Goal: Task Accomplishment & Management: Complete application form

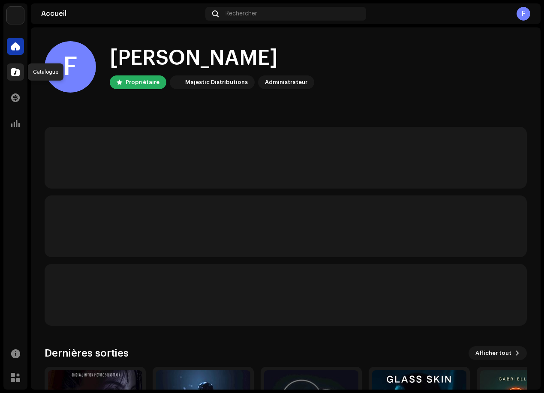
click at [16, 73] on span at bounding box center [15, 72] width 9 height 7
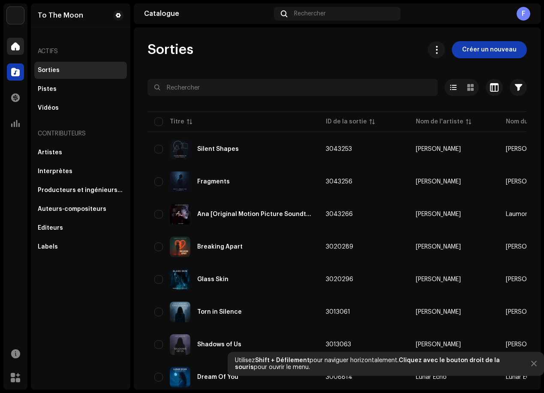
click at [3, 45] on div "To The Moon Accueil Catalogue Transactions Analyse Ressources Marketplace To Th…" at bounding box center [272, 196] width 544 height 393
click at [13, 48] on span at bounding box center [15, 46] width 9 height 7
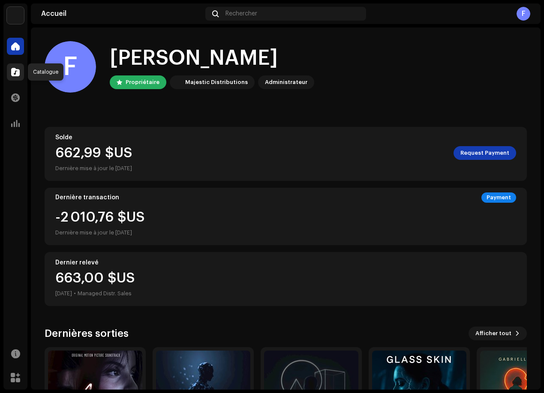
click at [23, 71] on div at bounding box center [15, 72] width 17 height 17
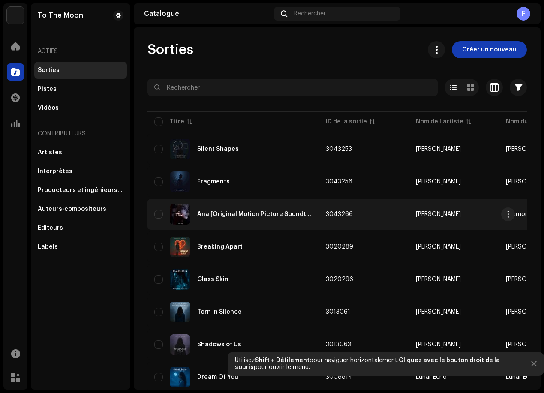
click at [252, 215] on div "Ana [Original Motion Picture Soundtrack]" at bounding box center [254, 215] width 115 height 6
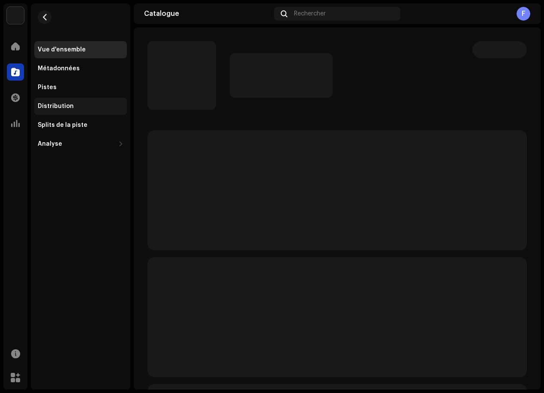
click at [49, 108] on div "Distribution" at bounding box center [56, 106] width 36 height 7
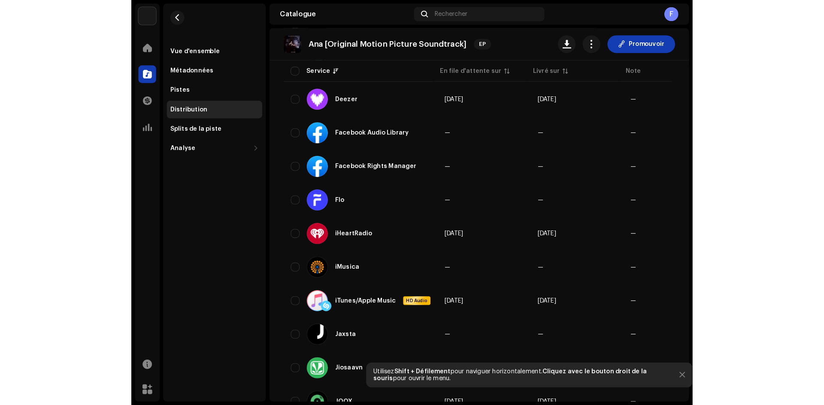
scroll to position [275, 0]
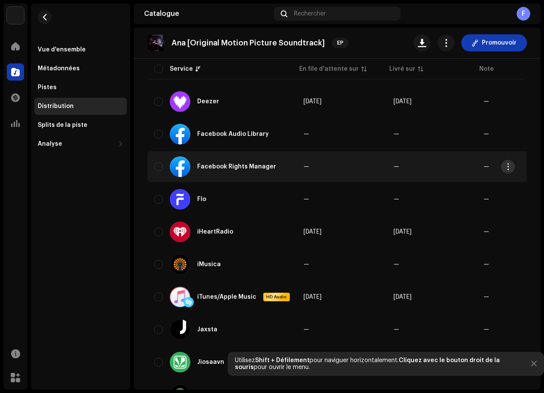
click at [509, 168] on span "button" at bounding box center [508, 166] width 6 height 7
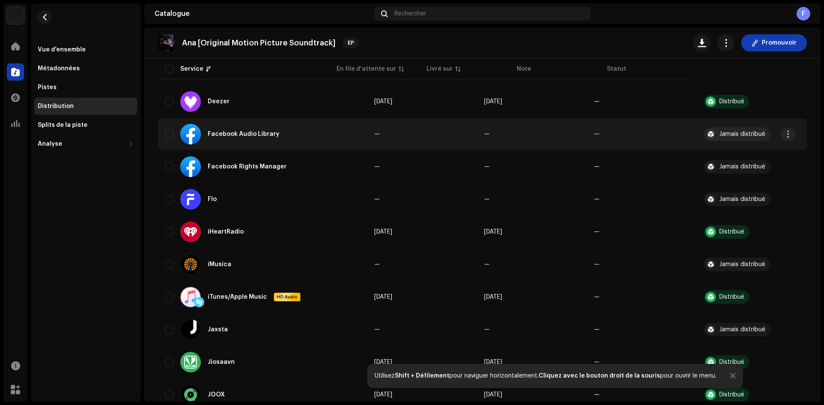
click at [544, 131] on div "Jamais distribué" at bounding box center [737, 134] width 67 height 14
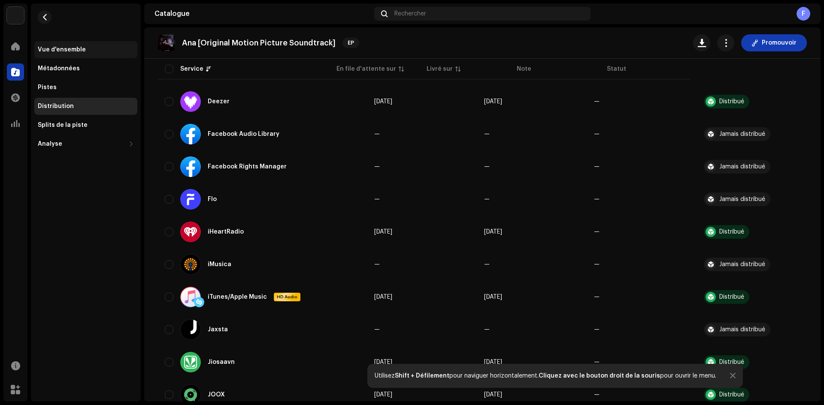
click at [61, 45] on div "Vue d'ensemble" at bounding box center [85, 49] width 103 height 17
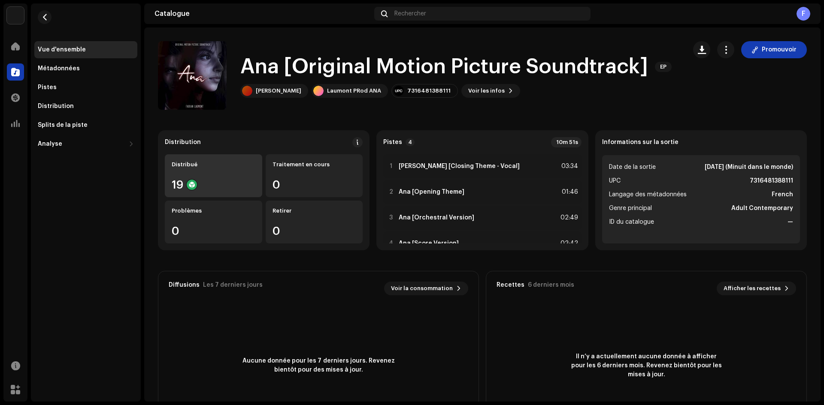
click at [219, 183] on div "19" at bounding box center [214, 184] width 84 height 11
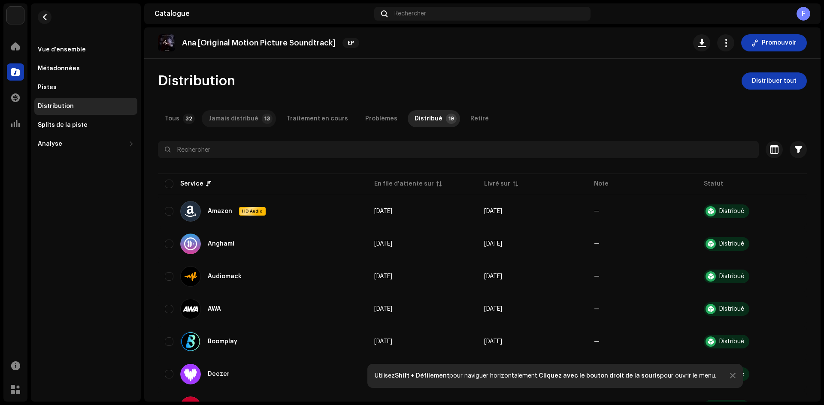
click at [249, 121] on div "Jamais distribué" at bounding box center [234, 118] width 50 height 17
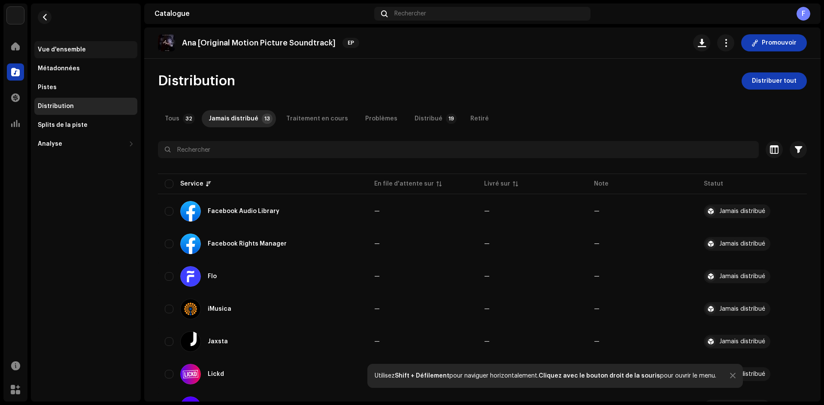
click at [46, 54] on div "Vue d'ensemble" at bounding box center [85, 49] width 103 height 17
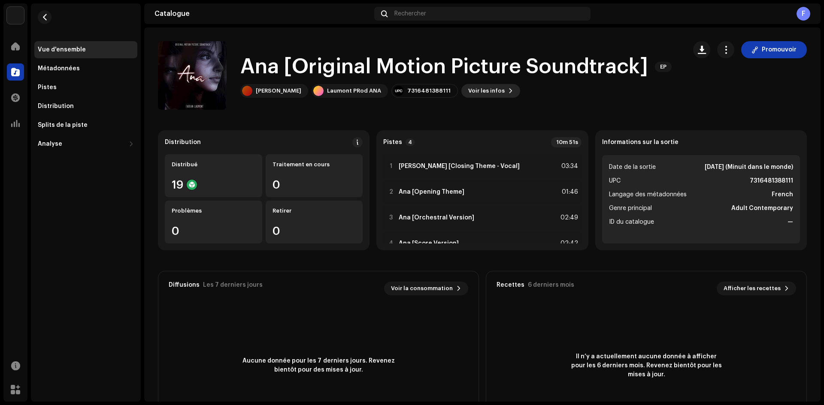
click at [469, 88] on span "Voir les infos" at bounding box center [486, 90] width 36 height 17
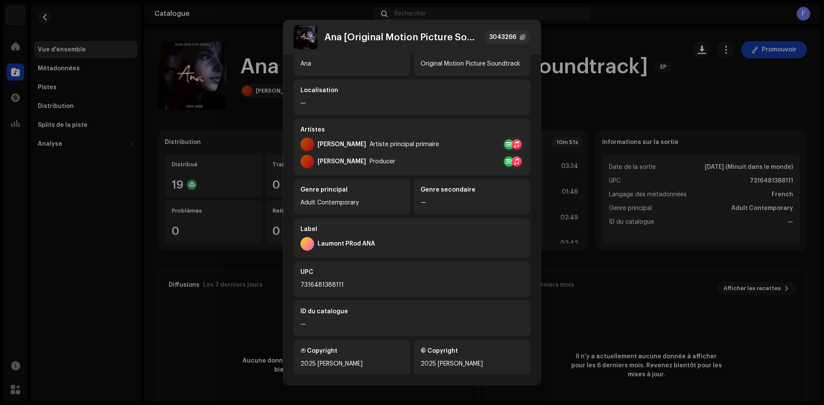
scroll to position [86, 0]
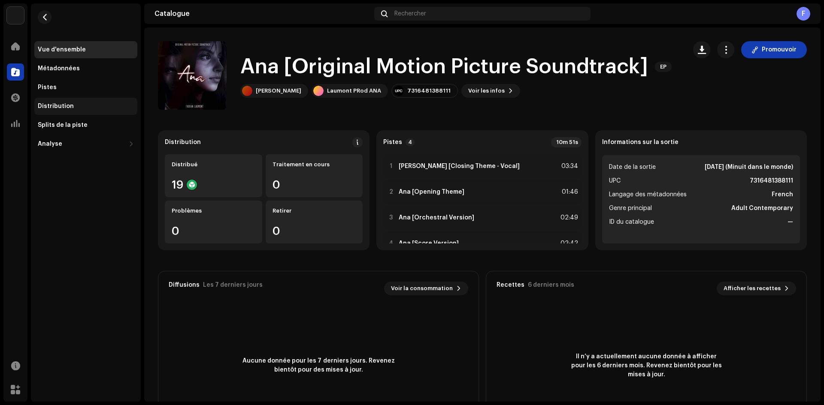
click at [63, 108] on div "Distribution" at bounding box center [56, 106] width 36 height 7
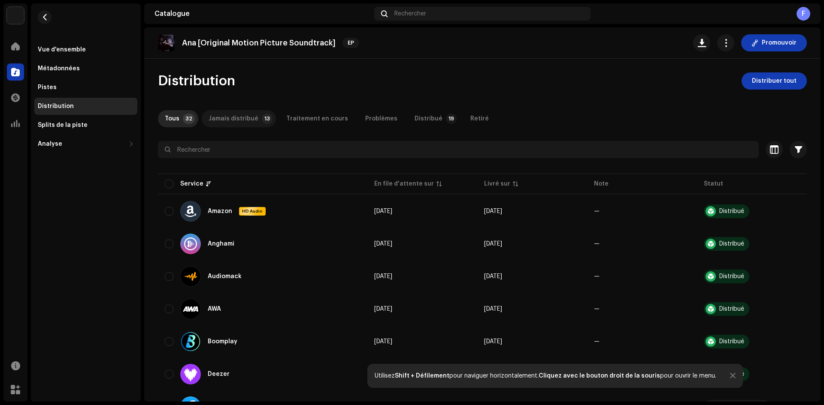
click at [228, 119] on div "Jamais distribué" at bounding box center [234, 118] width 50 height 17
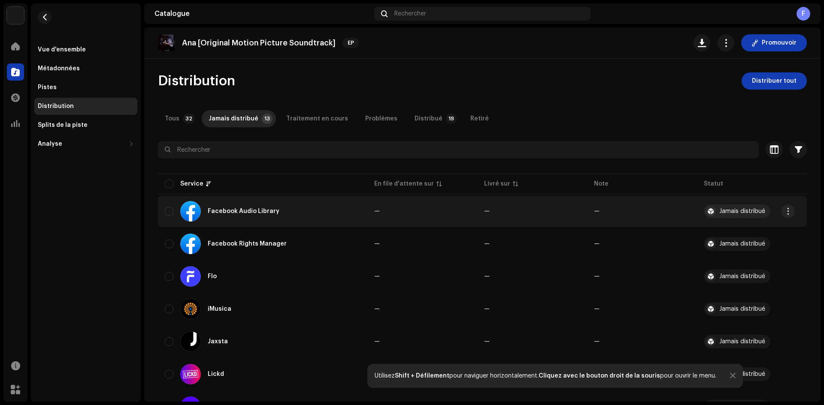
click at [544, 212] on div "Jamais distribué" at bounding box center [742, 212] width 46 height 6
click at [544, 214] on span "button" at bounding box center [788, 211] width 6 height 7
click at [544, 237] on div "Distribuer" at bounding box center [747, 230] width 87 height 17
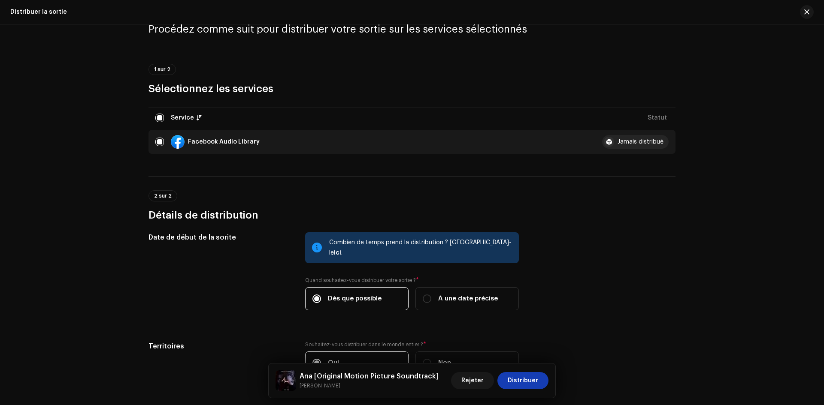
scroll to position [92, 0]
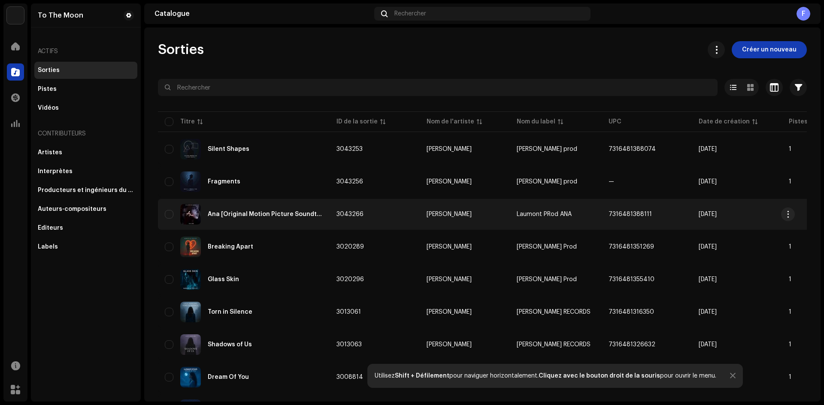
click at [278, 216] on div "Ana [Original Motion Picture Soundtrack]" at bounding box center [265, 215] width 115 height 6
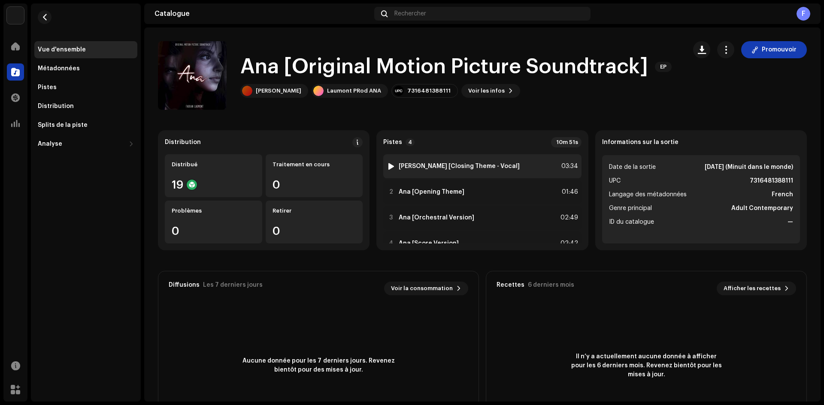
click at [389, 166] on div at bounding box center [391, 166] width 6 height 7
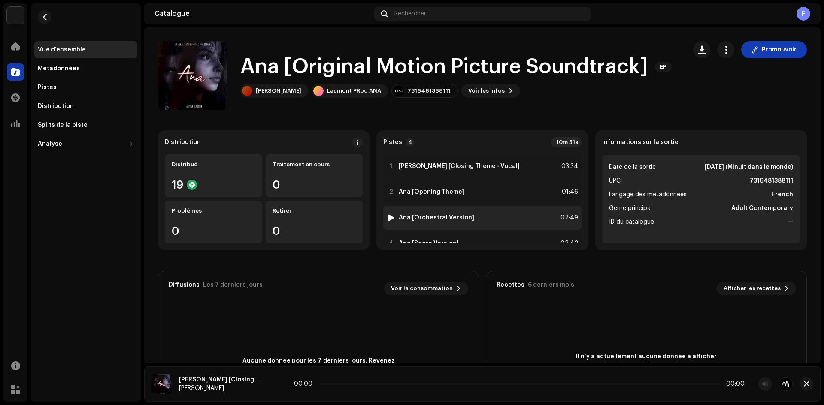
click at [391, 221] on div at bounding box center [391, 218] width 6 height 7
click at [15, 51] on div at bounding box center [15, 46] width 17 height 17
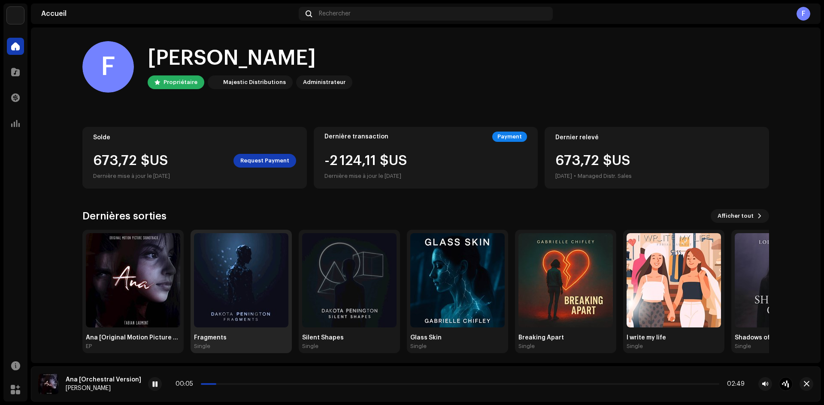
click at [224, 261] on img at bounding box center [241, 280] width 94 height 94
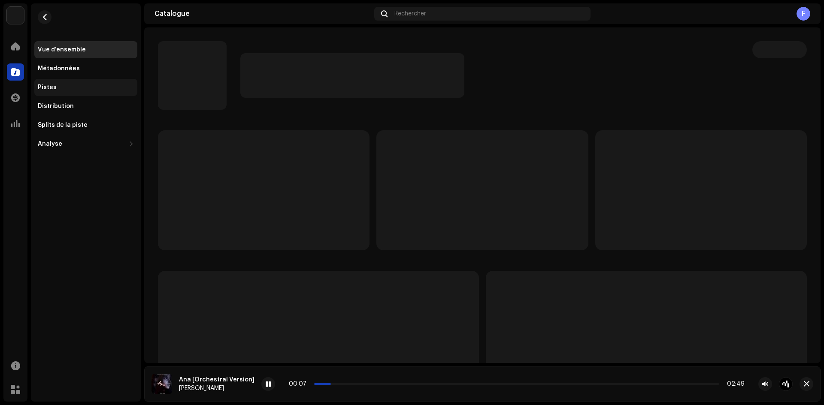
click at [57, 86] on div "Pistes" at bounding box center [86, 87] width 96 height 7
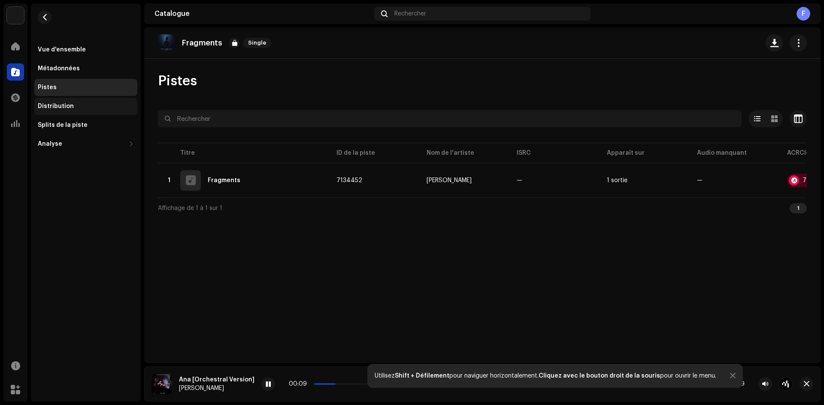
click at [67, 111] on div "Distribution" at bounding box center [85, 106] width 103 height 17
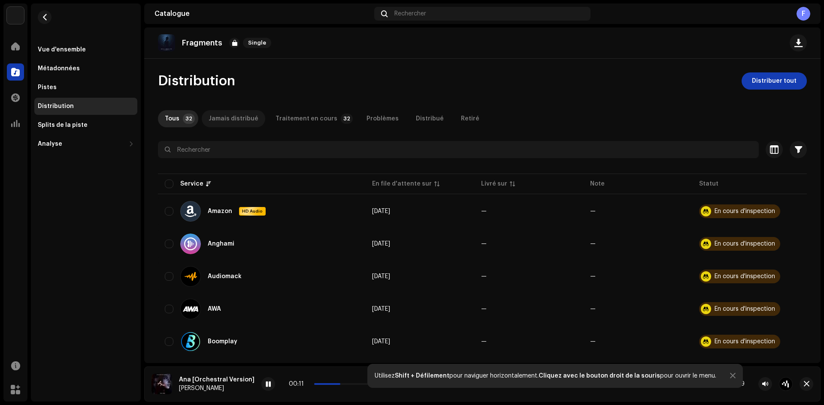
click at [242, 118] on div "Jamais distribué" at bounding box center [234, 118] width 50 height 17
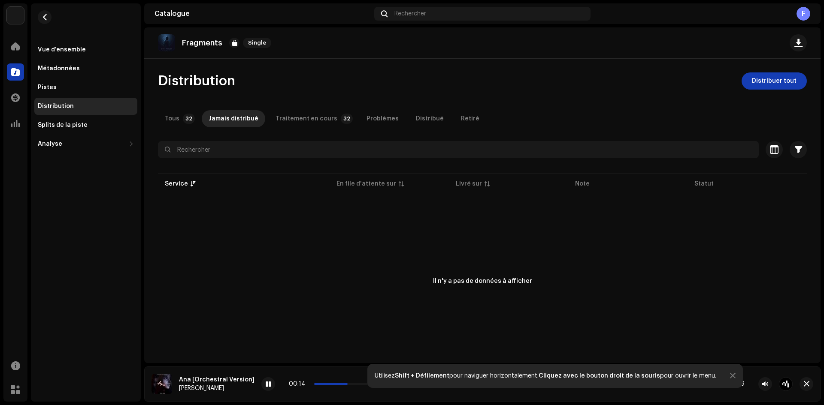
drag, startPoint x: 177, startPoint y: 122, endPoint x: 261, endPoint y: 123, distance: 83.7
click at [261, 123] on div "Tous 32 Jamais distribué Traitement en cours 32 Problèmes Distribué Retiré" at bounding box center [482, 118] width 649 height 17
click at [293, 120] on div "Traitement en cours" at bounding box center [306, 118] width 62 height 17
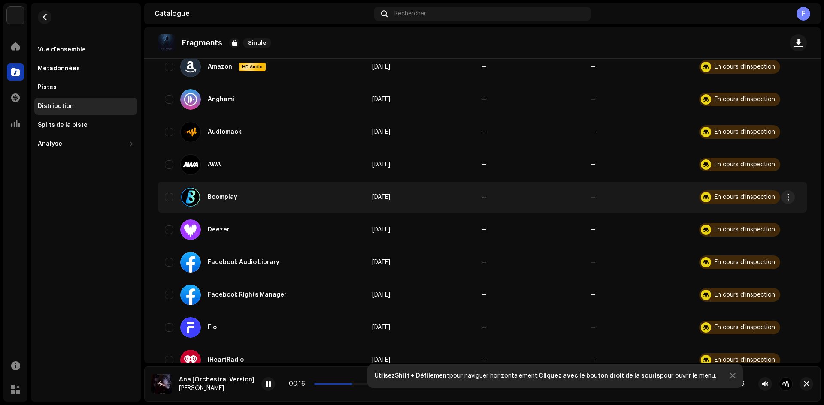
scroll to position [172, 0]
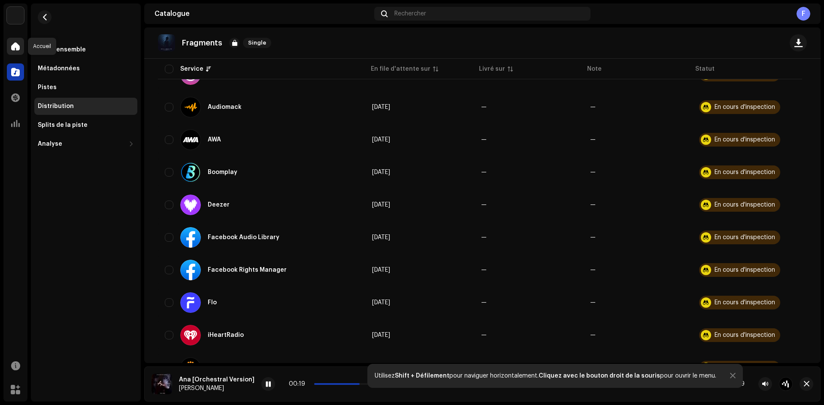
click at [13, 52] on div at bounding box center [15, 46] width 17 height 17
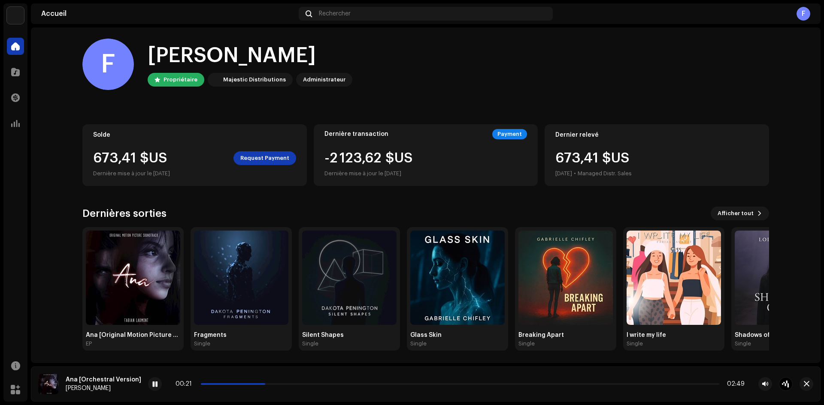
scroll to position [4, 0]
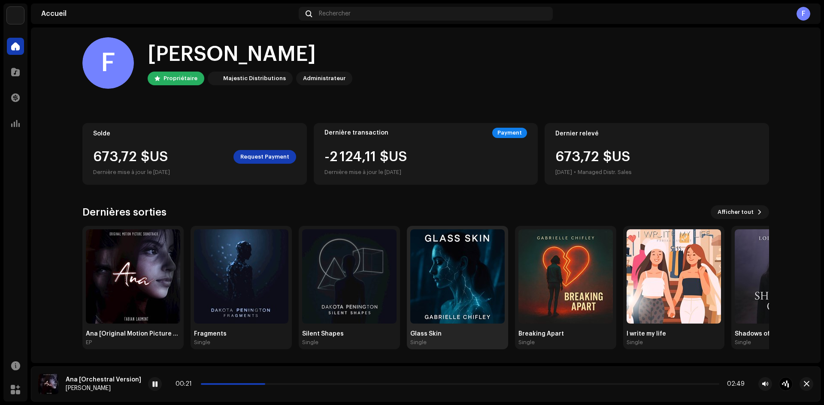
click at [469, 279] on img at bounding box center [457, 277] width 94 height 94
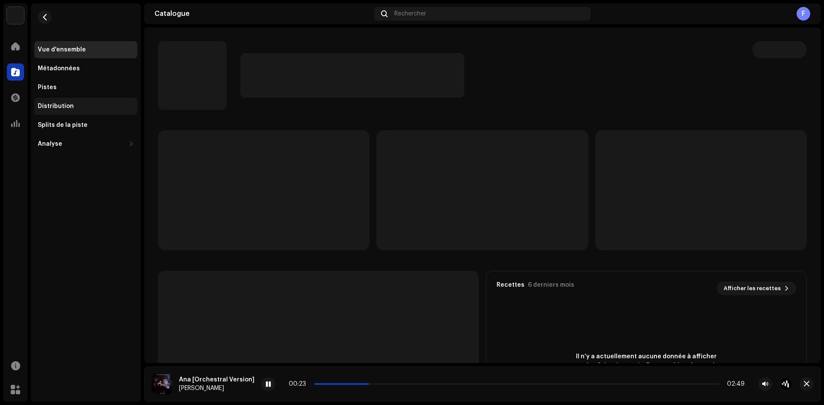
click at [73, 106] on div "Distribution" at bounding box center [86, 106] width 96 height 7
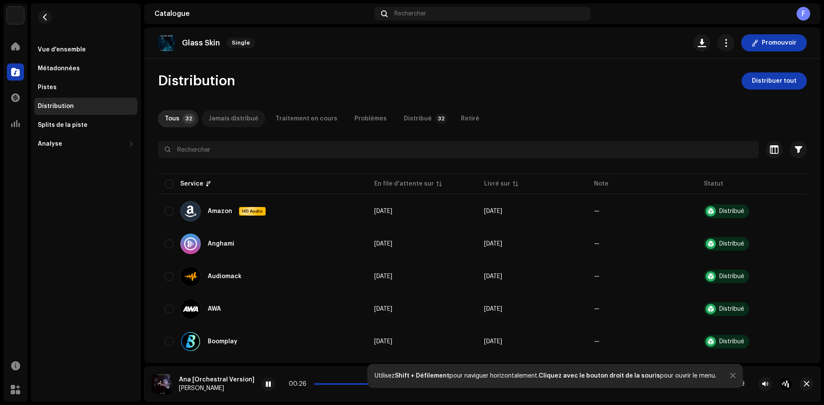
click at [245, 116] on div "Jamais distribué" at bounding box center [234, 118] width 50 height 17
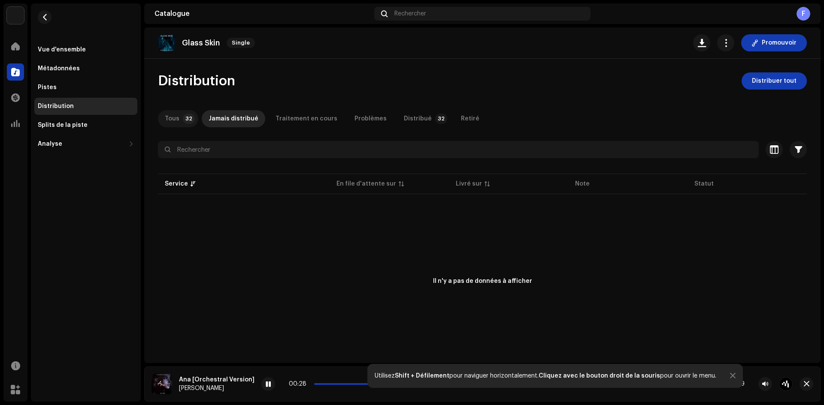
click at [174, 118] on div "Tous" at bounding box center [172, 118] width 15 height 17
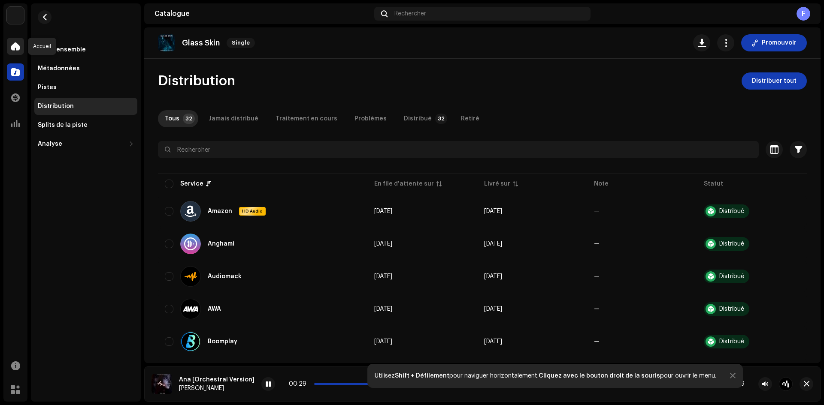
click at [17, 44] on span at bounding box center [15, 46] width 9 height 7
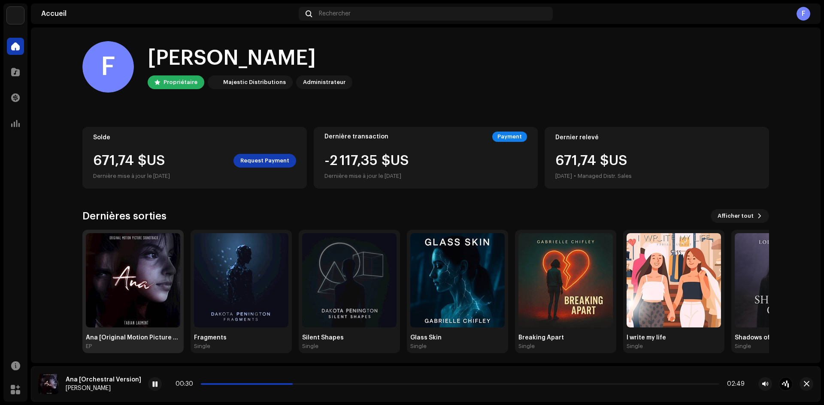
click at [112, 254] on img at bounding box center [133, 280] width 94 height 94
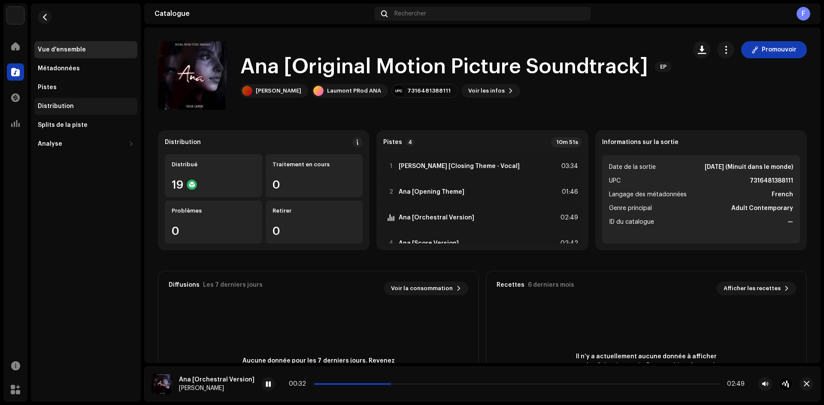
click at [57, 104] on div "Distribution" at bounding box center [56, 106] width 36 height 7
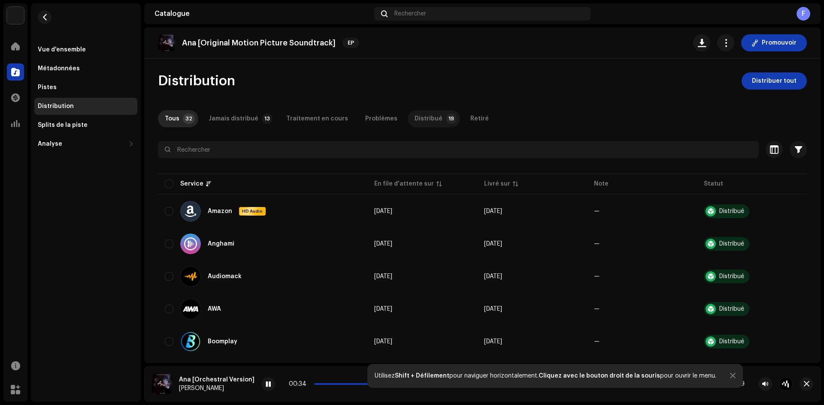
click at [414, 120] on div "Distribué" at bounding box center [428, 118] width 28 height 17
click at [250, 118] on div "Jamais distribué" at bounding box center [234, 118] width 50 height 17
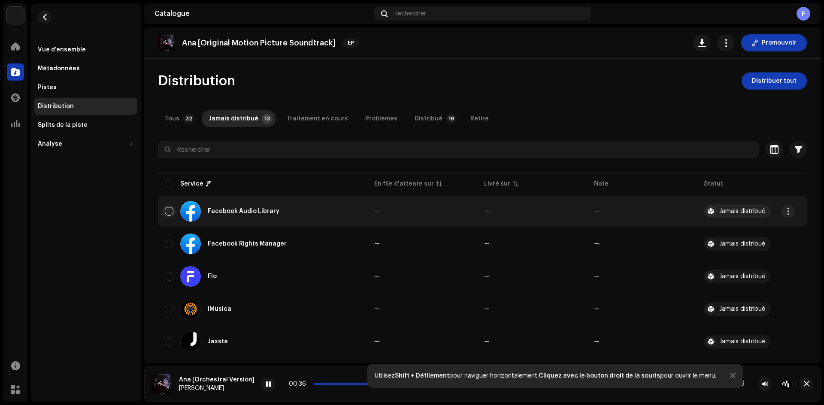
click at [165, 209] on input "checkbox" at bounding box center [169, 211] width 9 height 9
checkbox input "true"
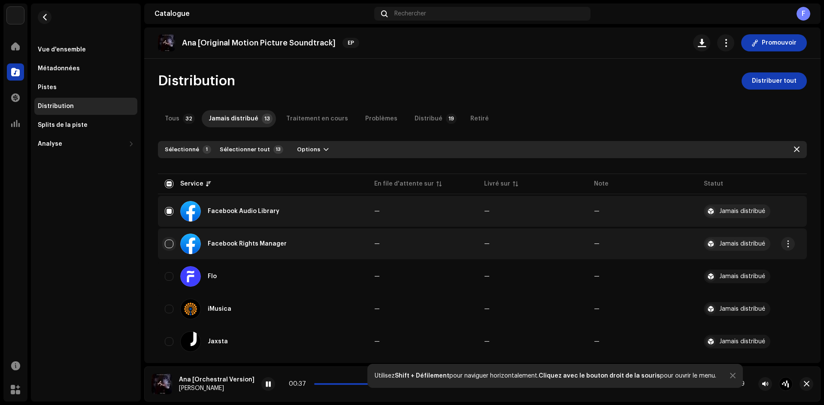
click at [168, 241] on input "Row Unselected" at bounding box center [169, 244] width 9 height 9
checkbox input "true"
click at [324, 149] on span "button" at bounding box center [326, 149] width 5 height 7
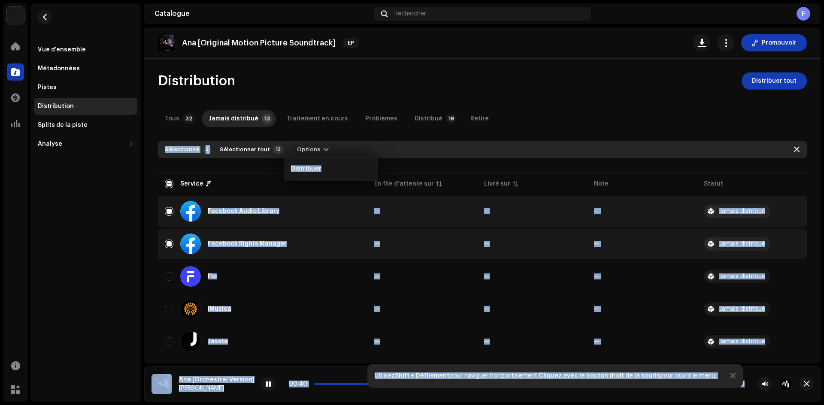
drag, startPoint x: 321, startPoint y: 166, endPoint x: 553, endPoint y: 103, distance: 241.4
click at [544, 103] on body "To The Moon Accueil Catalogue Transactions Analyse Ressources Marketplace Vue d…" at bounding box center [412, 202] width 824 height 405
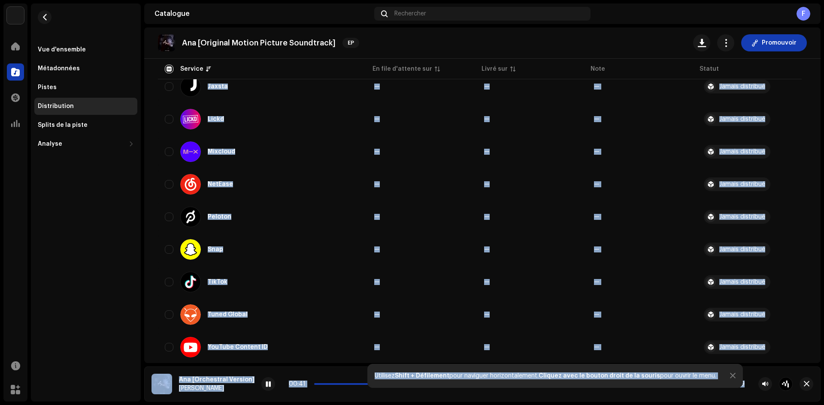
scroll to position [279, 0]
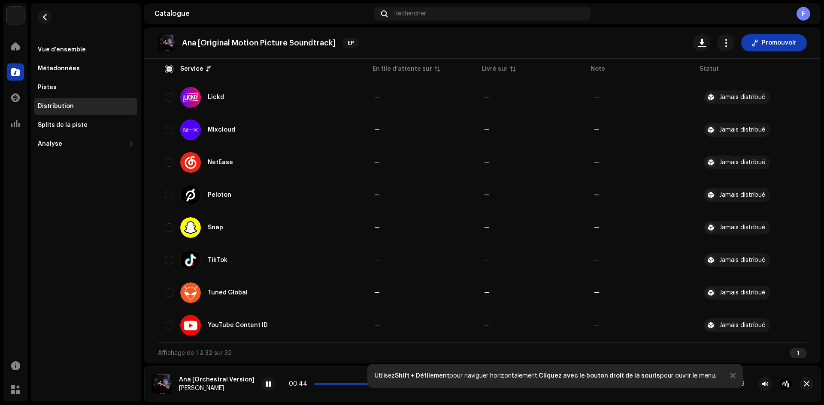
click at [119, 193] on div "Vue d'ensemble Métadonnées Pistes Distribution Splits de la piste Analyse Conso…" at bounding box center [86, 202] width 110 height 399
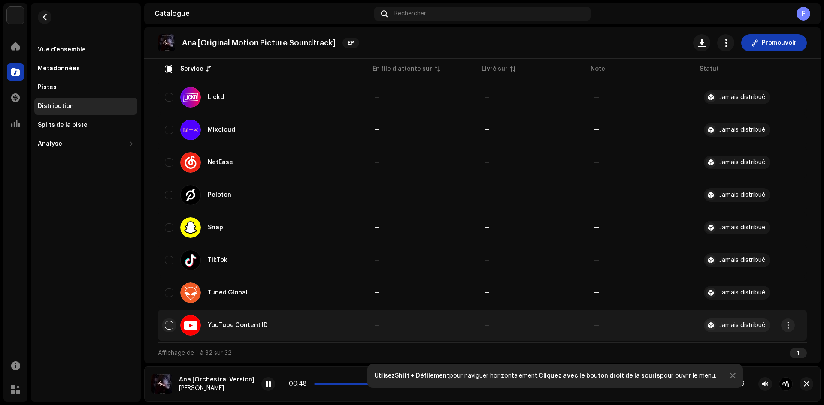
click at [167, 324] on input "Row Unselected" at bounding box center [169, 325] width 9 height 9
checkbox input "true"
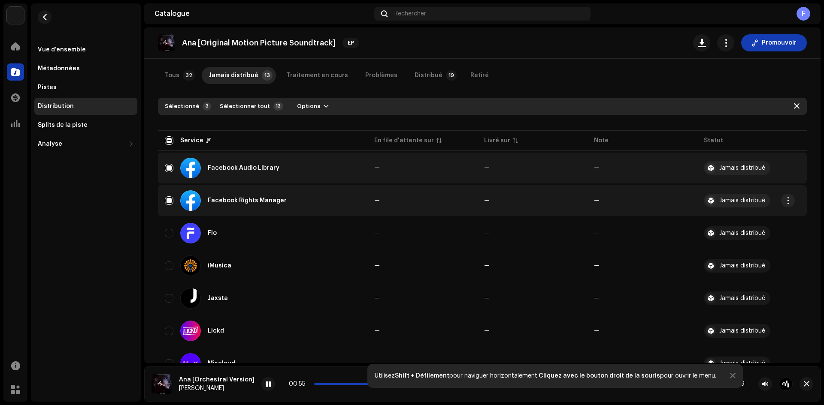
scroll to position [0, 0]
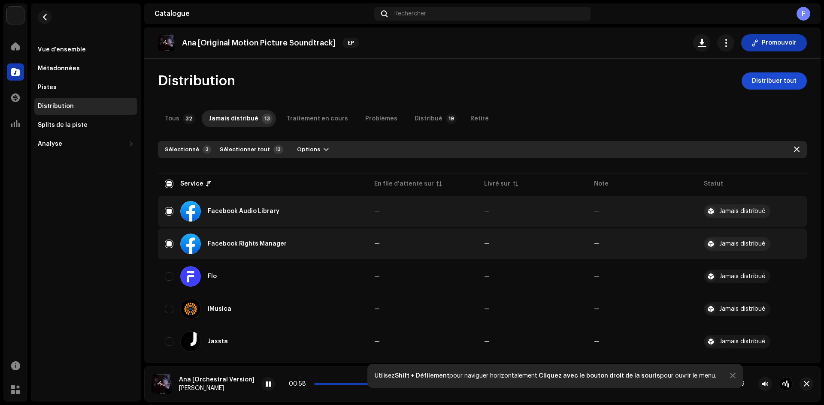
click at [544, 77] on span "Distribuer tout" at bounding box center [774, 81] width 45 height 17
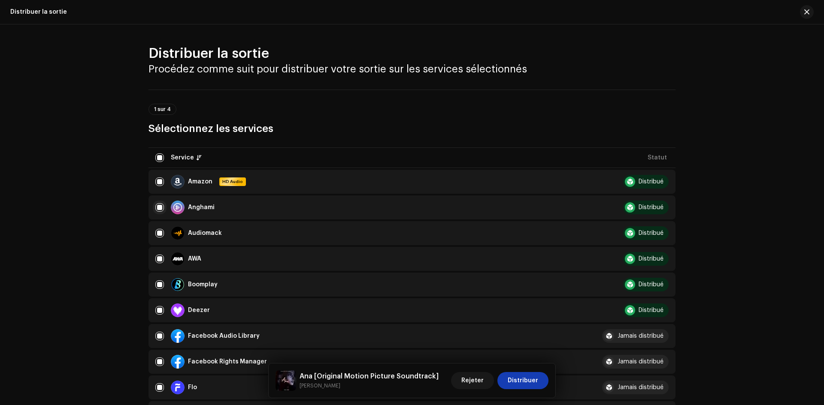
click at [157, 210] on input "checkbox" at bounding box center [159, 207] width 9 height 9
checkbox input "false"
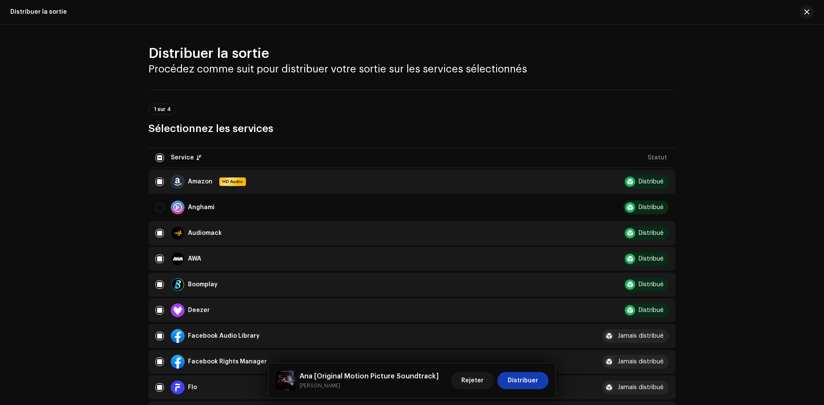
click at [156, 186] on div "Amazon HD Audio" at bounding box center [366, 182] width 423 height 14
click at [158, 236] on input "Row Selected" at bounding box center [159, 233] width 9 height 9
checkbox input "false"
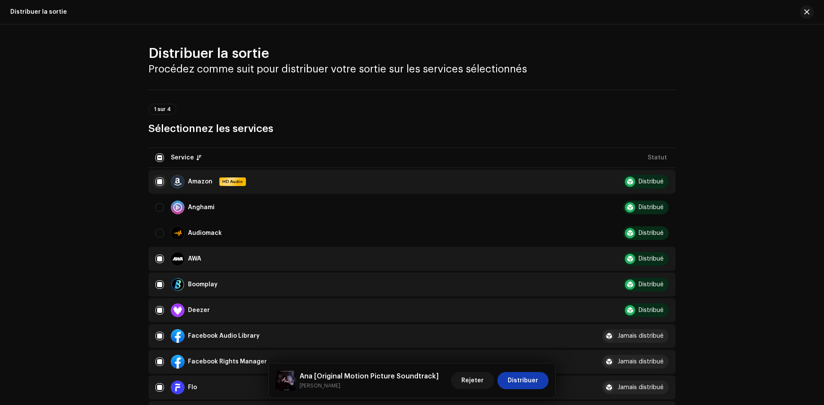
click at [160, 181] on input "Row Selected" at bounding box center [159, 182] width 9 height 9
checkbox input "false"
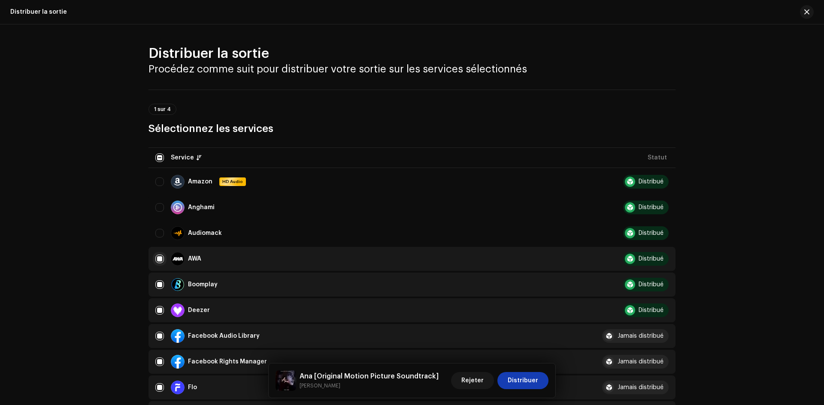
click at [160, 261] on input "Row Selected" at bounding box center [159, 259] width 9 height 9
checkbox input "false"
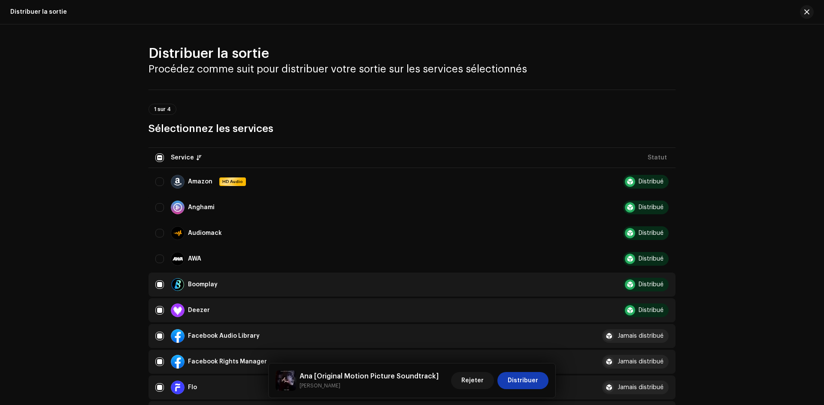
click at [153, 290] on td "Boomplay" at bounding box center [366, 285] width 437 height 24
click at [157, 285] on input "Row Selected" at bounding box center [159, 285] width 9 height 9
checkbox input "false"
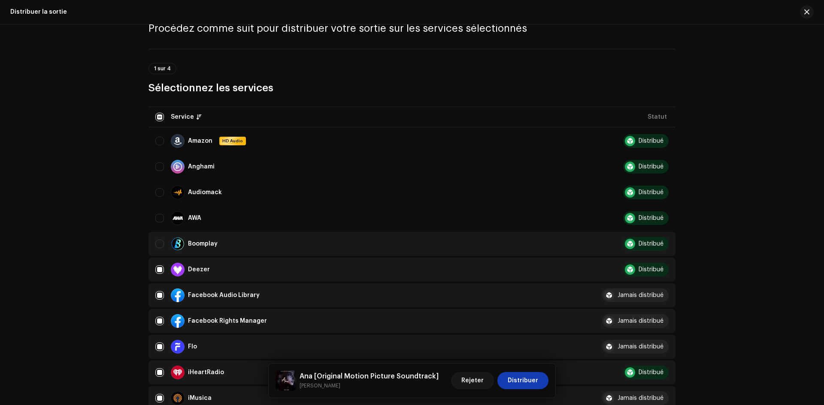
scroll to position [129, 0]
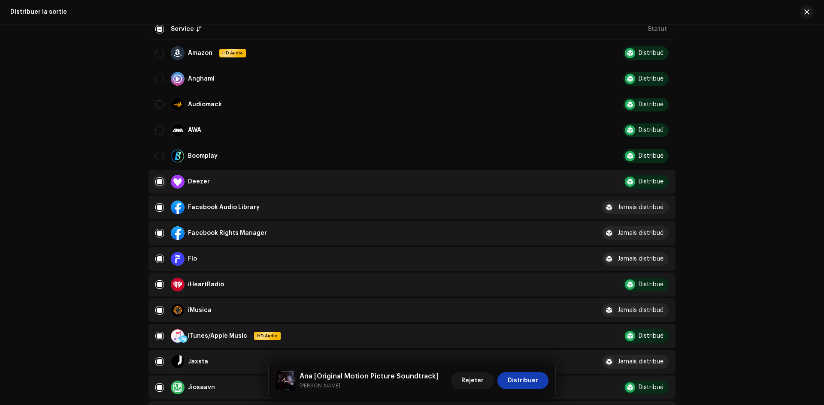
click at [157, 180] on input "Row Selected" at bounding box center [159, 182] width 9 height 9
checkbox input "false"
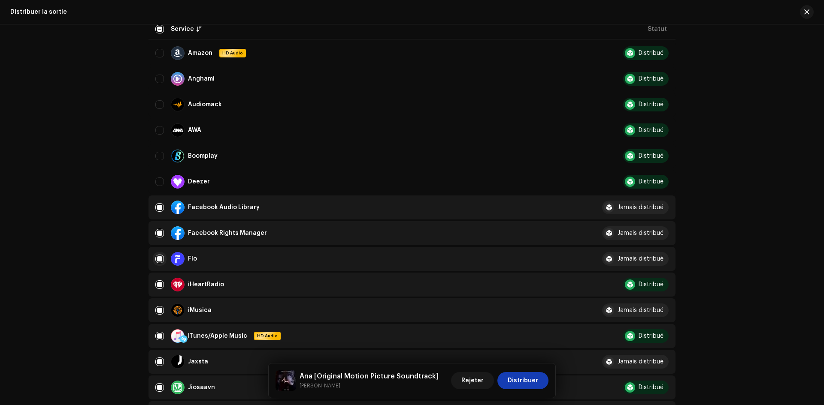
click at [160, 259] on input "Row Selected" at bounding box center [159, 259] width 9 height 9
checkbox input "false"
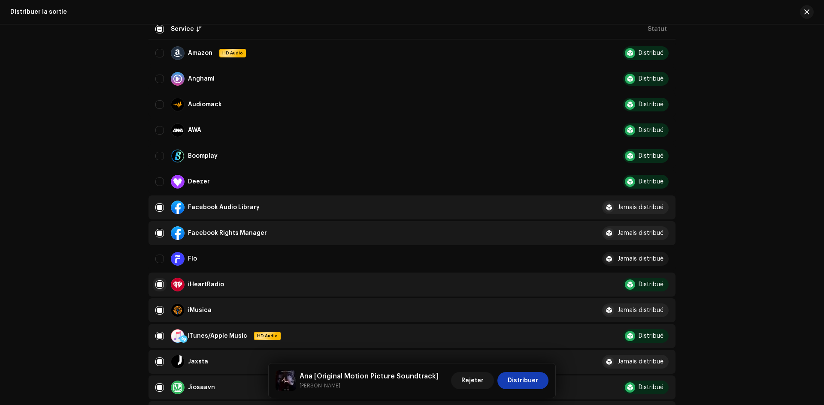
click at [157, 285] on input "Row Selected" at bounding box center [159, 285] width 9 height 9
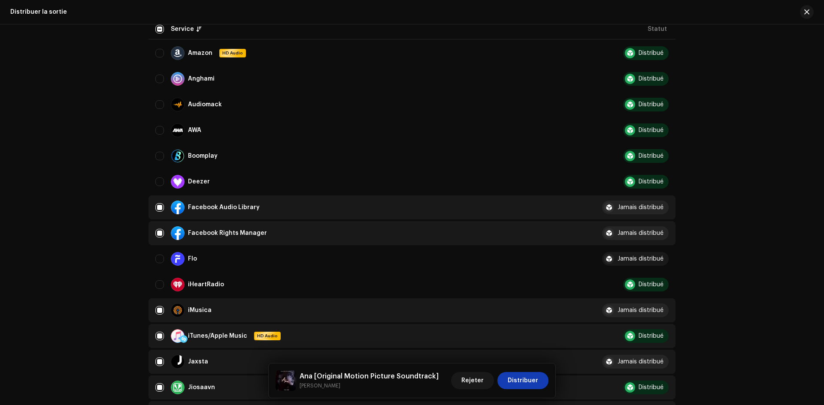
click at [155, 281] on input "Row Unselected" at bounding box center [159, 285] width 9 height 9
checkbox input "true"
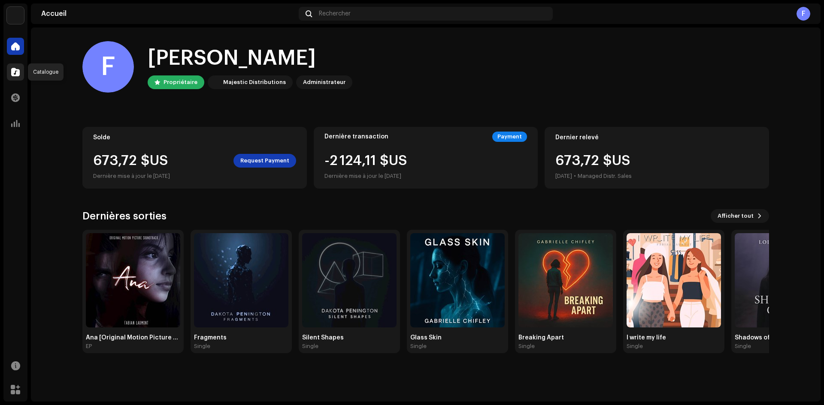
click at [22, 71] on div at bounding box center [15, 72] width 17 height 17
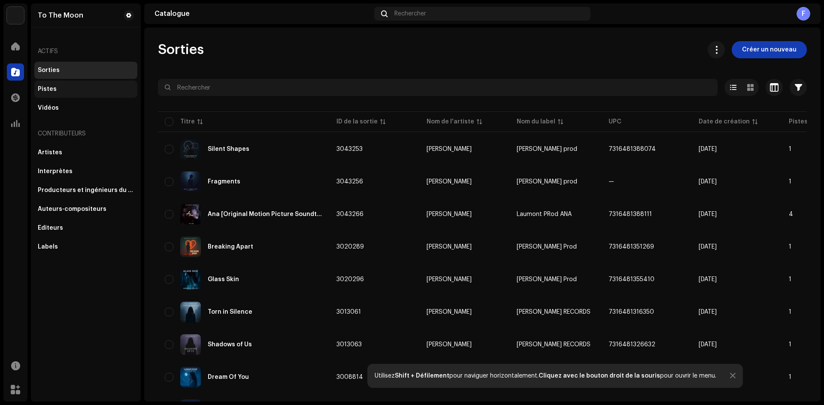
click at [45, 89] on div "Pistes" at bounding box center [47, 89] width 19 height 7
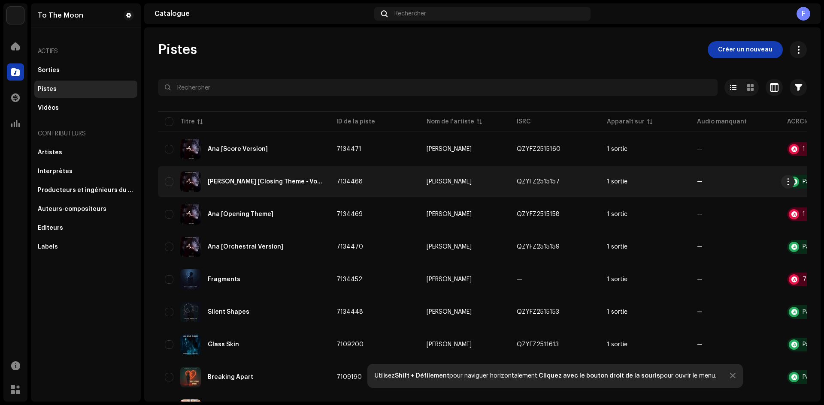
click at [230, 179] on div "[PERSON_NAME] [Closing Theme - Vocal]" at bounding box center [265, 182] width 115 height 6
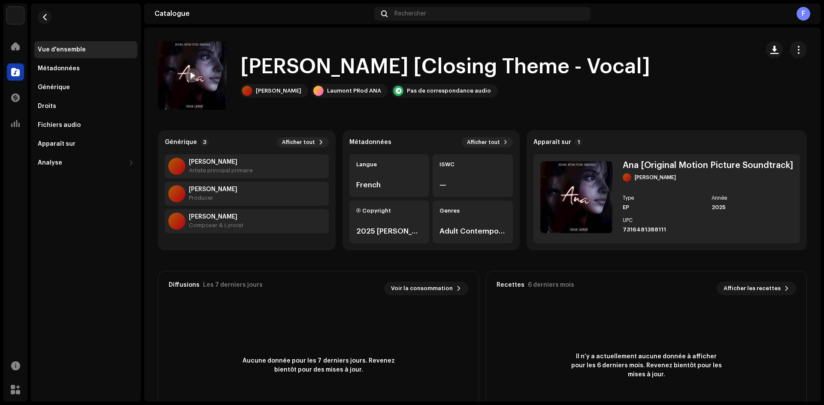
click at [194, 76] on span at bounding box center [192, 76] width 5 height 7
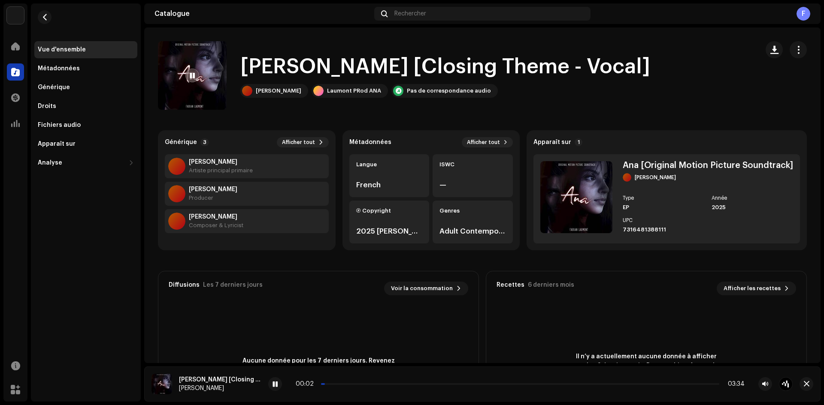
click at [194, 76] on span at bounding box center [192, 76] width 5 height 7
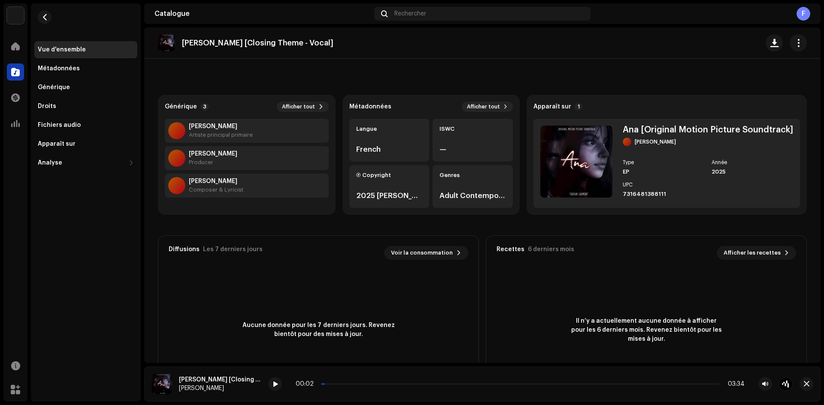
scroll to position [93, 0]
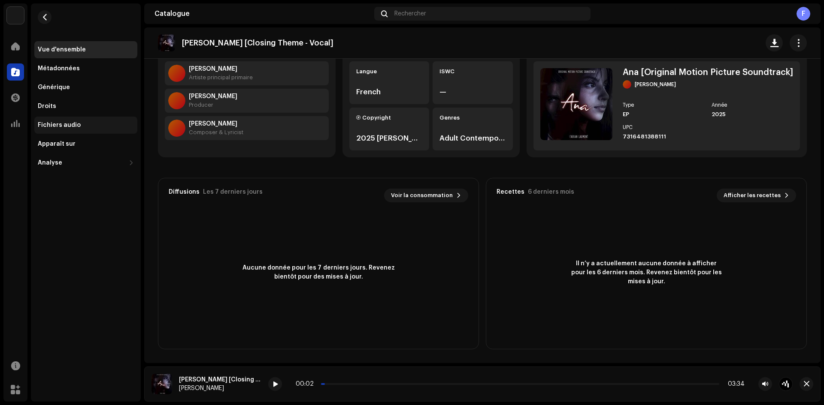
click at [72, 122] on div "Fichiers audio" at bounding box center [59, 125] width 43 height 7
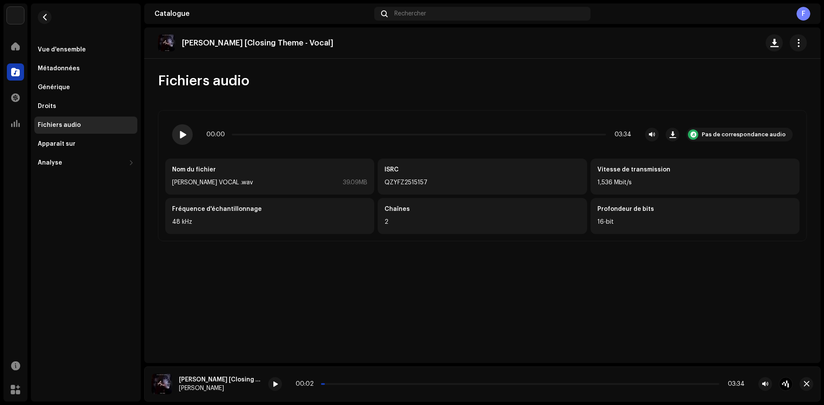
click at [176, 133] on div at bounding box center [182, 134] width 21 height 21
click at [383, 138] on div "00:03 03:34 Pas de correspondance audio" at bounding box center [482, 134] width 620 height 21
click at [387, 135] on p-slider at bounding box center [419, 135] width 374 height 2
click at [179, 137] on span at bounding box center [181, 134] width 7 height 7
click at [12, 43] on span at bounding box center [15, 46] width 9 height 7
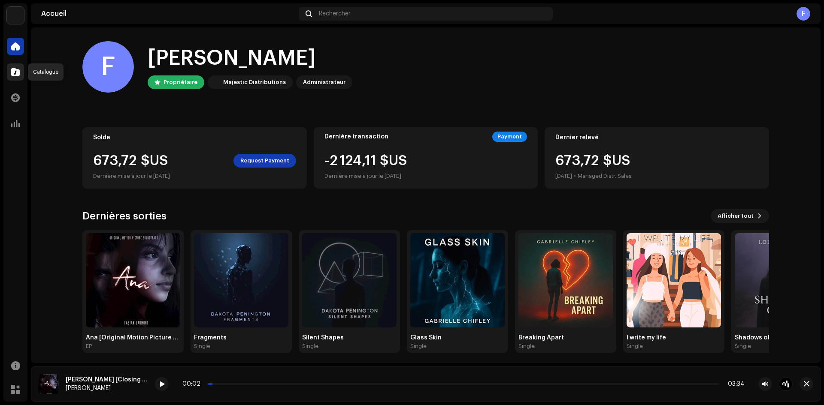
click at [11, 77] on div at bounding box center [15, 72] width 17 height 17
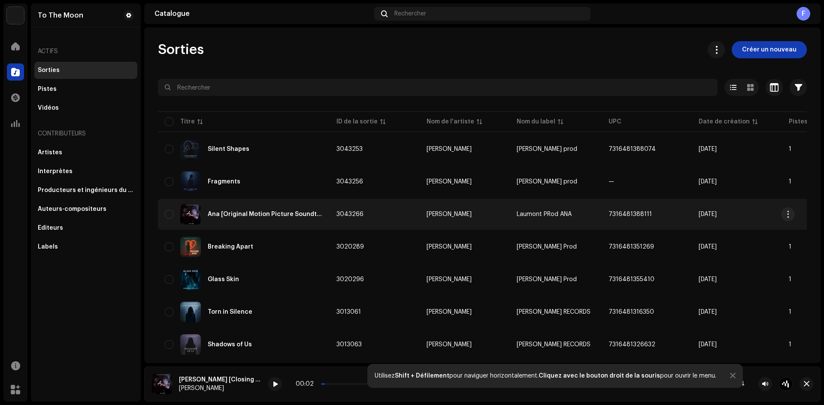
click at [292, 210] on div "Ana [Original Motion Picture Soundtrack]" at bounding box center [244, 214] width 158 height 21
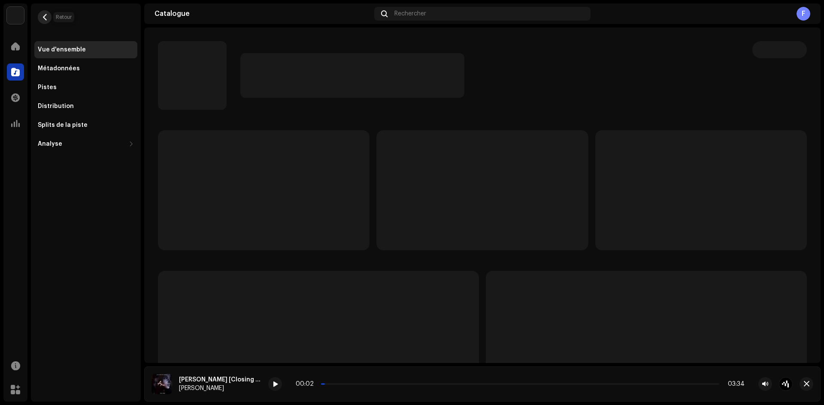
click at [41, 18] on button "button" at bounding box center [45, 17] width 14 height 14
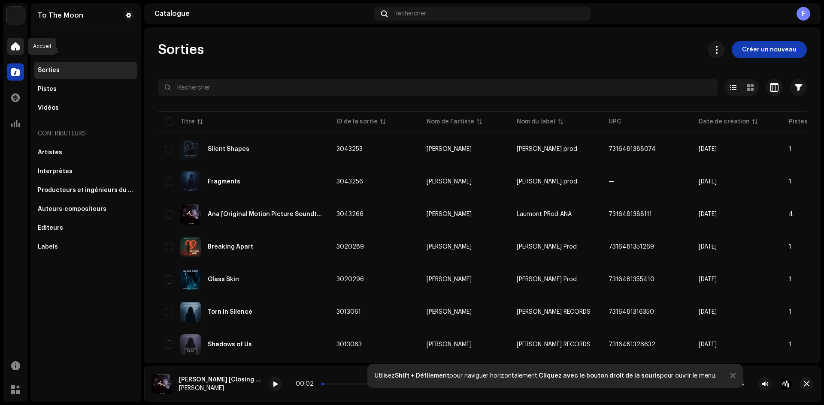
click at [7, 45] on div at bounding box center [15, 46] width 17 height 17
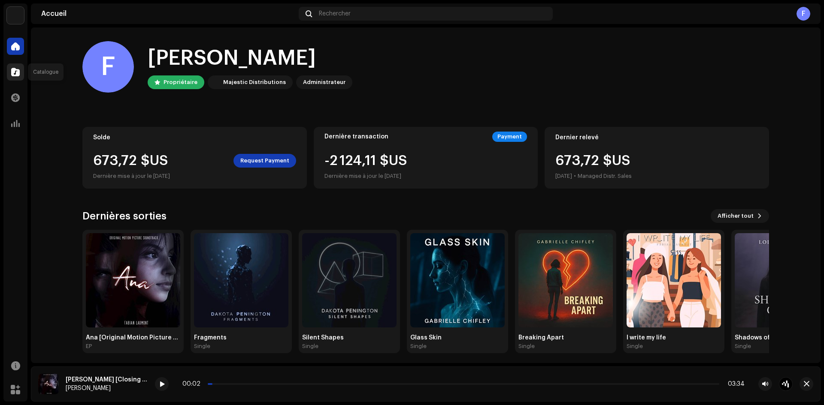
click at [7, 76] on div at bounding box center [15, 72] width 17 height 17
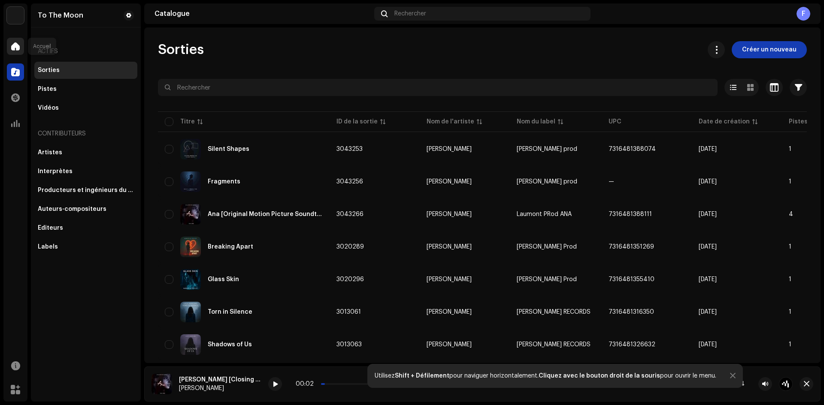
click at [15, 50] on span at bounding box center [15, 46] width 9 height 7
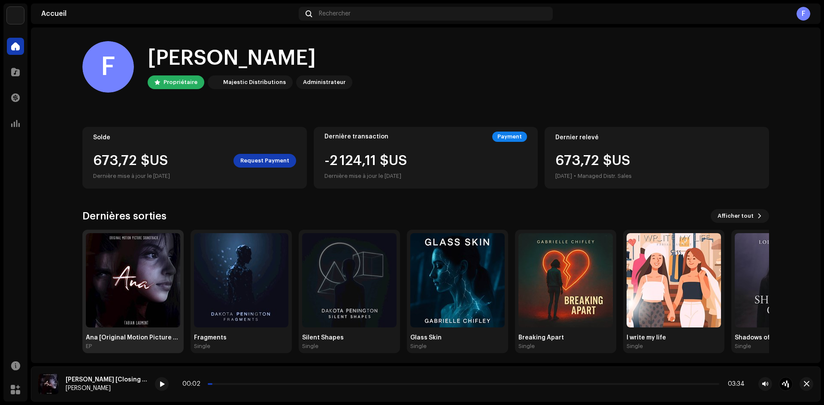
click at [141, 272] on img at bounding box center [133, 280] width 94 height 94
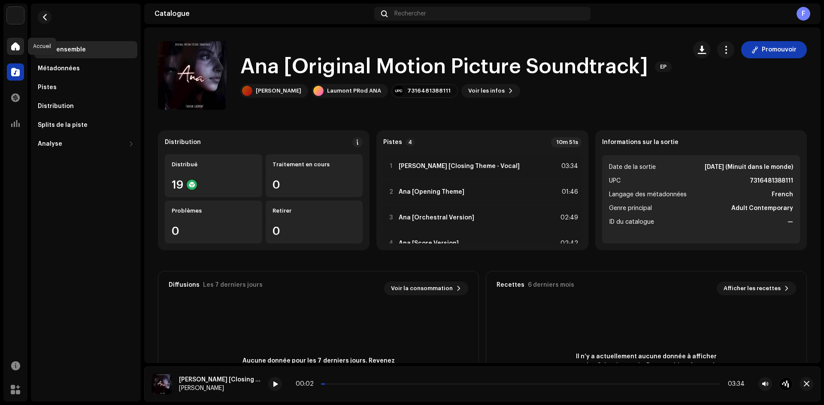
click at [13, 40] on div at bounding box center [15, 46] width 17 height 17
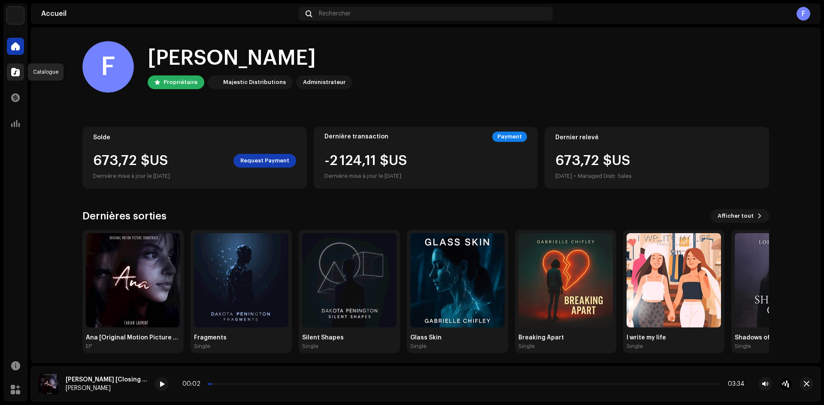
click at [15, 72] on span at bounding box center [15, 72] width 9 height 7
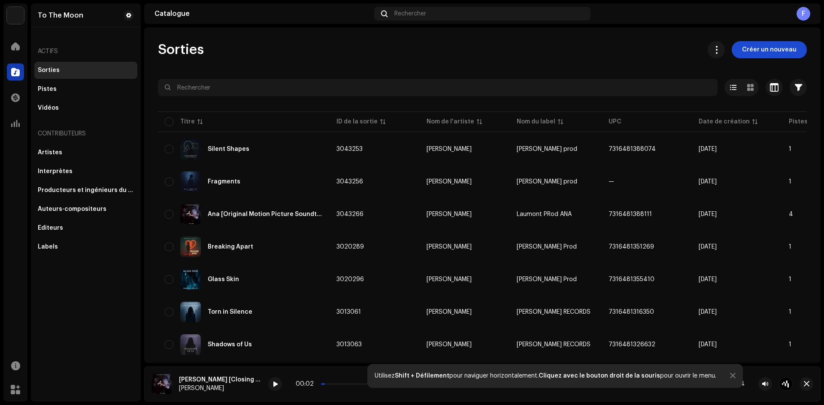
click at [770, 49] on span "Créer un nouveau" at bounding box center [769, 49] width 54 height 17
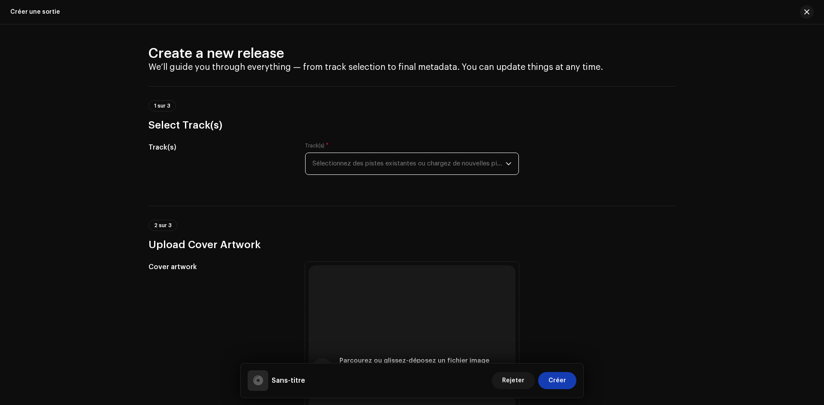
click at [370, 165] on span "Sélectionnez des pistes existantes ou chargez de nouvelles pistes" at bounding box center [408, 163] width 193 height 21
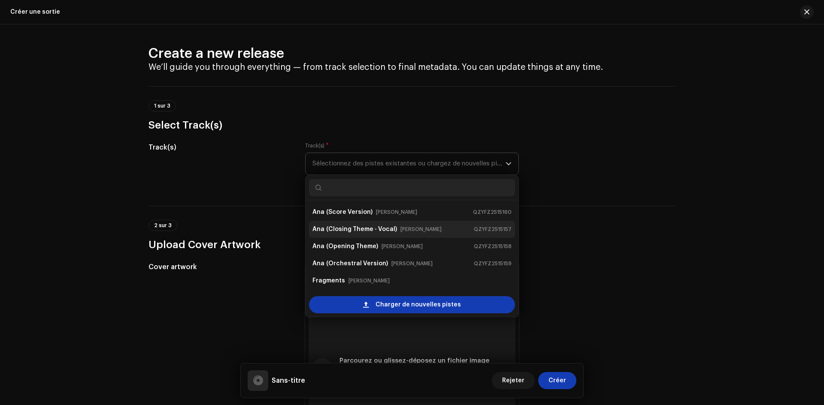
click at [404, 230] on small "[PERSON_NAME]" at bounding box center [420, 229] width 41 height 9
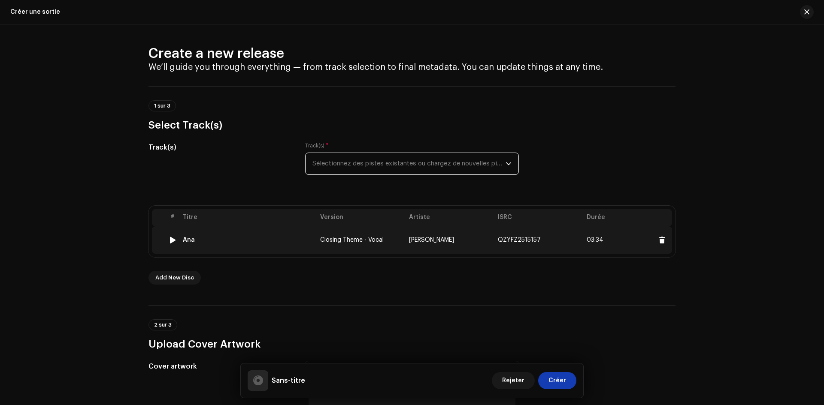
click at [169, 240] on div at bounding box center [172, 240] width 6 height 7
click at [172, 242] on div at bounding box center [172, 240] width 6 height 7
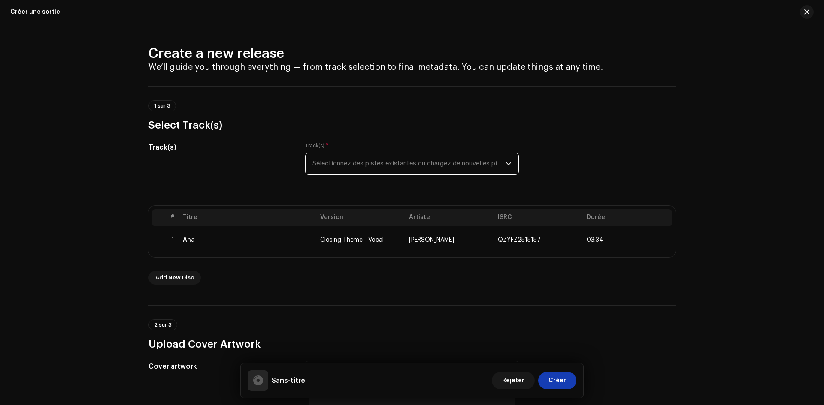
click at [352, 161] on span "Sélectionnez des pistes existantes ou chargez de nouvelles pistes" at bounding box center [408, 163] width 193 height 21
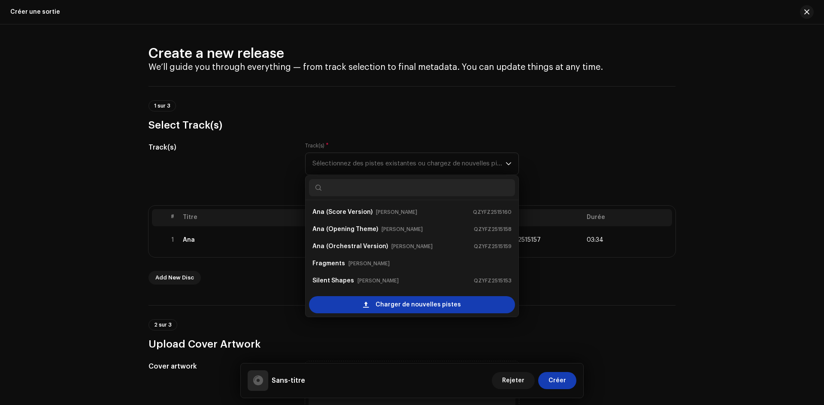
click at [117, 202] on div "Create a new release We’ll guide you through everything — from track selection …" at bounding box center [412, 214] width 824 height 381
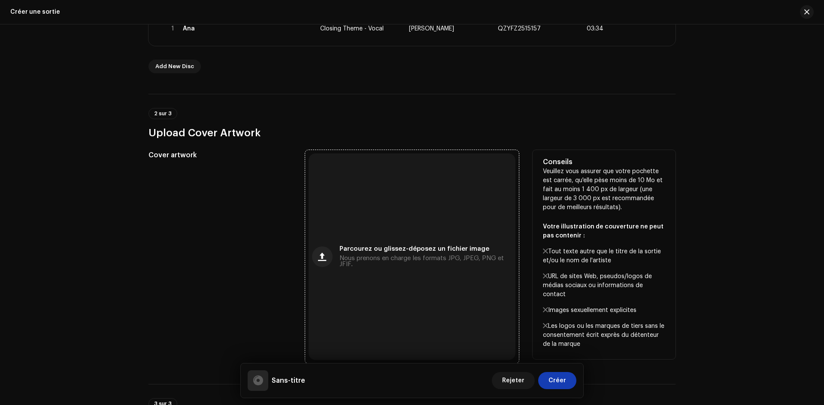
scroll to position [215, 0]
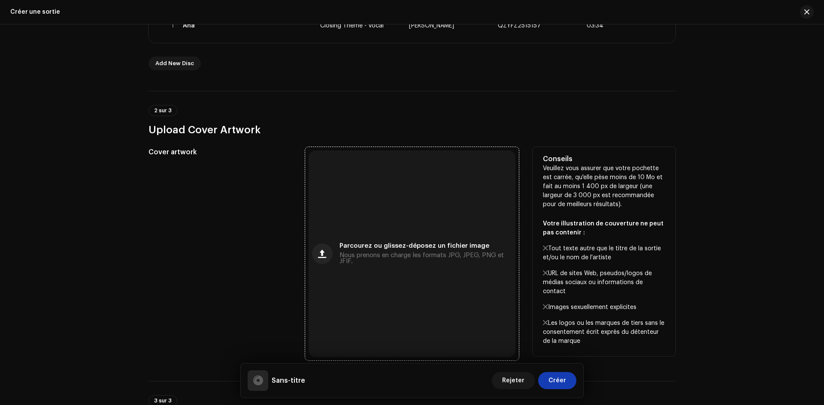
click at [441, 247] on span "Parcourez ou glissez-déposez un fichier image" at bounding box center [414, 246] width 150 height 6
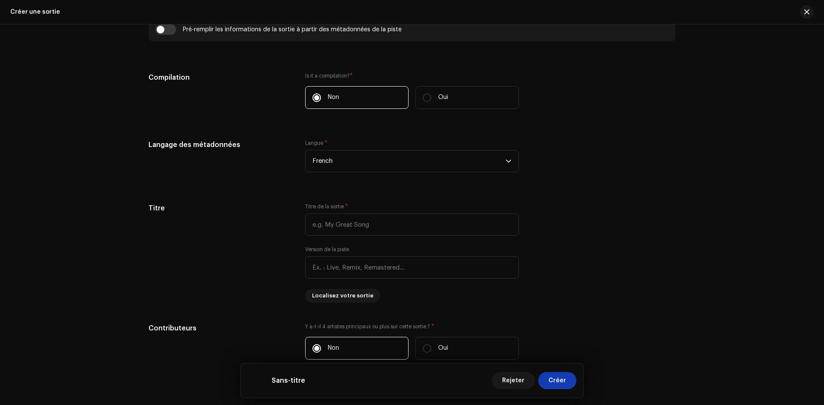
scroll to position [644, 0]
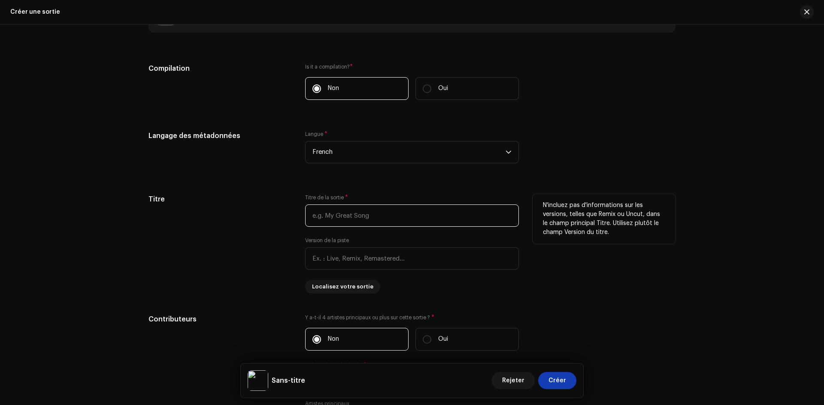
click at [400, 219] on input "text" at bounding box center [412, 216] width 214 height 22
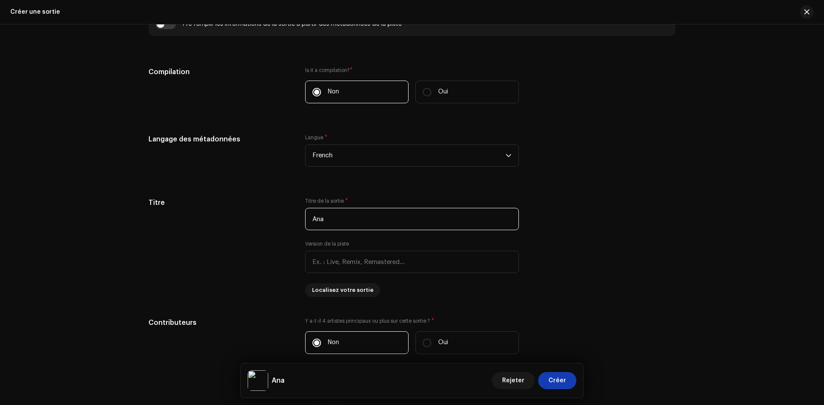
scroll to position [686, 0]
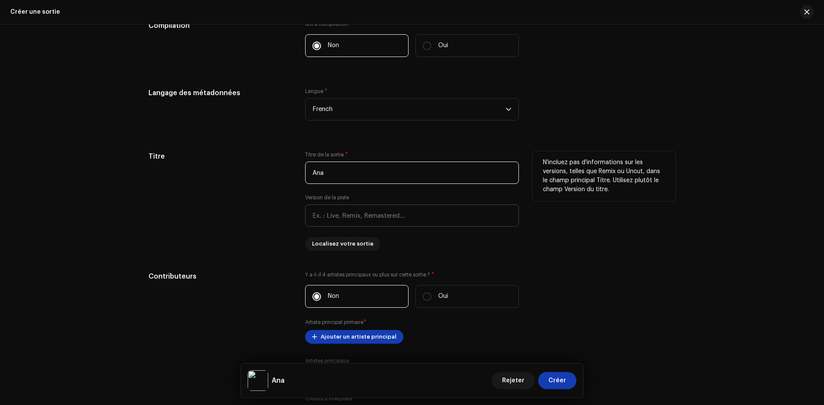
type input "Ana"
click at [406, 215] on input "text" at bounding box center [412, 216] width 214 height 22
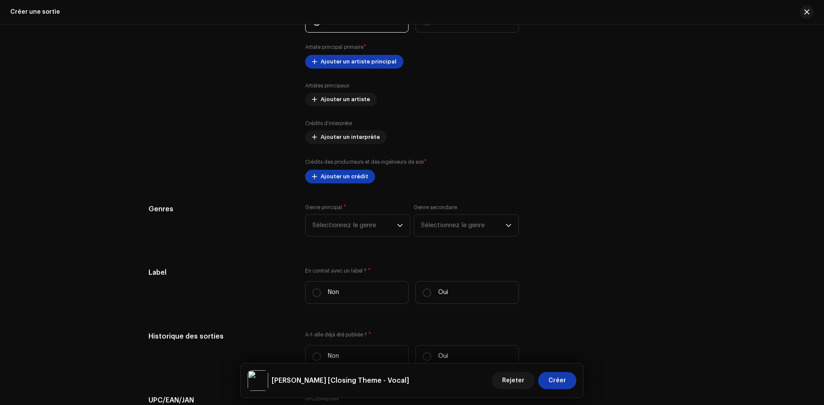
scroll to position [987, 0]
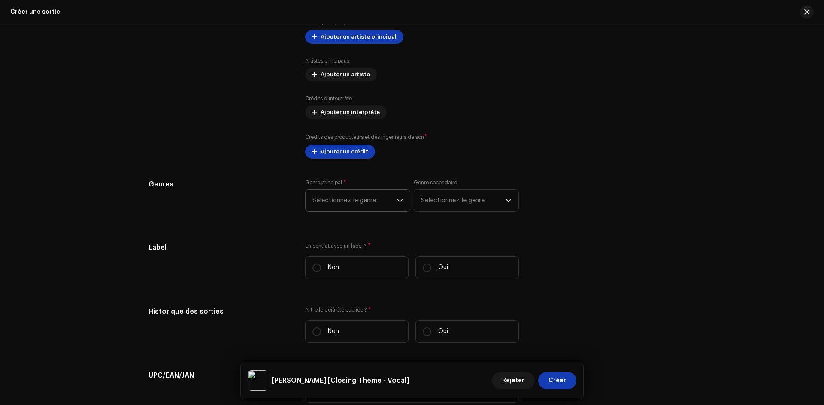
type input "Closing Theme - Vocal"
click at [360, 205] on span "Sélectionnez le genre" at bounding box center [354, 200] width 85 height 21
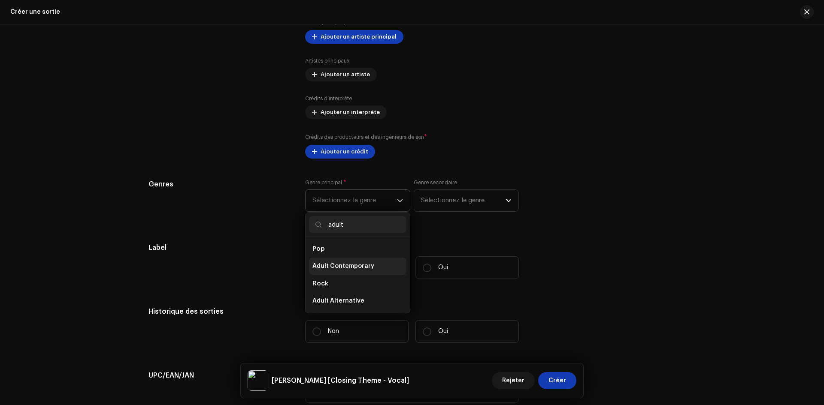
type input "adult"
click at [357, 266] on span "Adult Contemporary" at bounding box center [343, 266] width 62 height 9
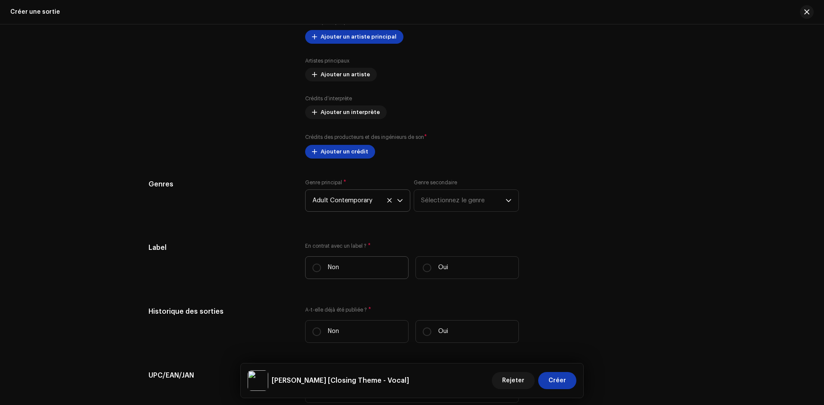
click at [352, 266] on label "Non" at bounding box center [356, 268] width 103 height 23
click at [321, 266] on input "Non" at bounding box center [316, 268] width 9 height 9
radio input "true"
click at [423, 266] on p-radiobutton at bounding box center [427, 268] width 9 height 9
click at [423, 266] on input "Oui" at bounding box center [427, 268] width 9 height 9
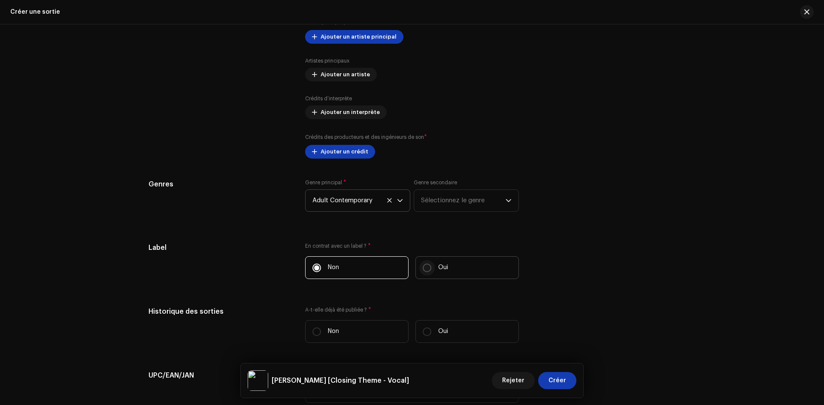
radio input "true"
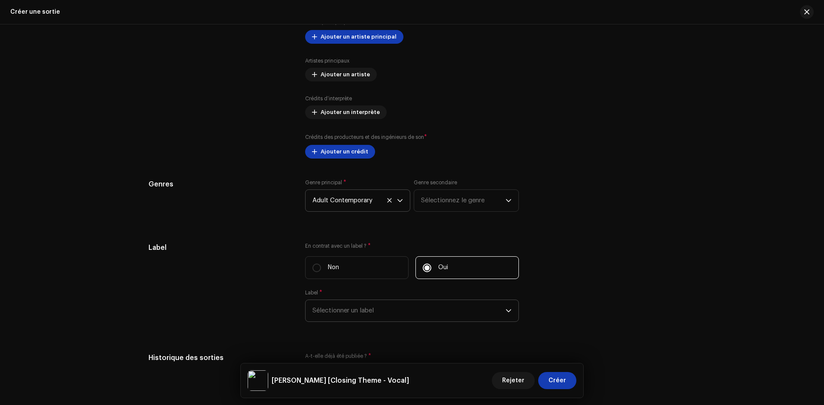
click at [394, 319] on span "Sélectionner un label" at bounding box center [408, 310] width 193 height 21
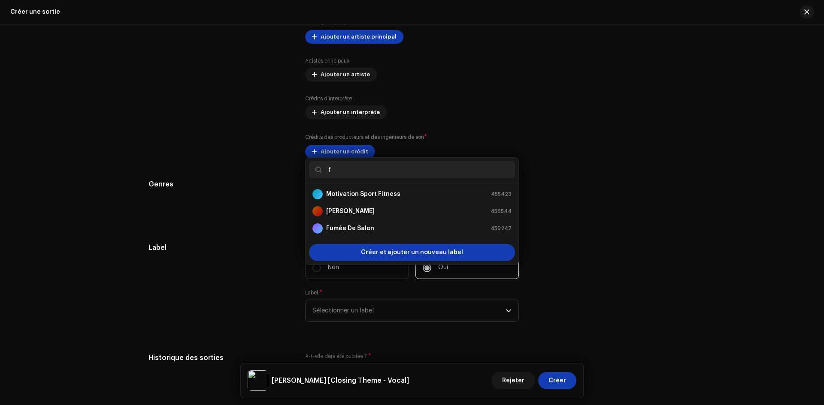
scroll to position [0, 0]
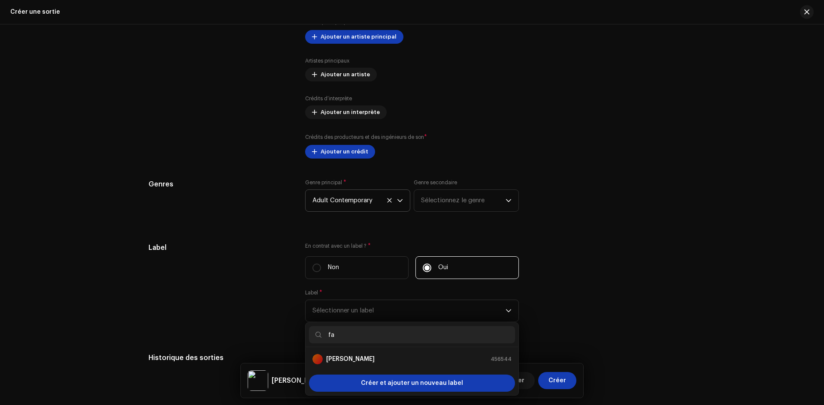
type input "fab"
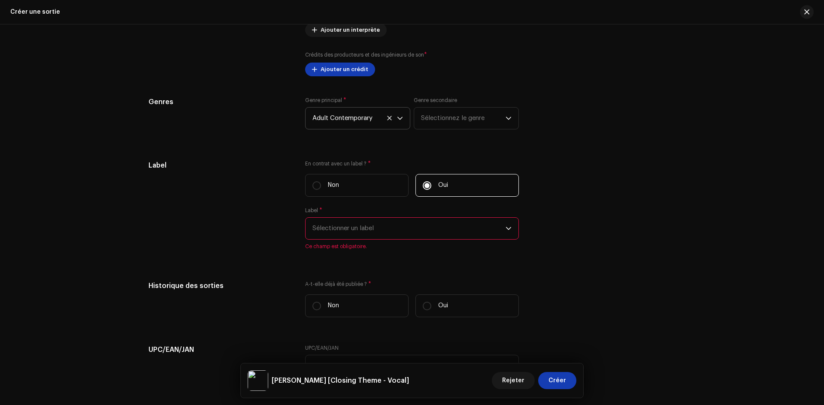
scroll to position [1073, 0]
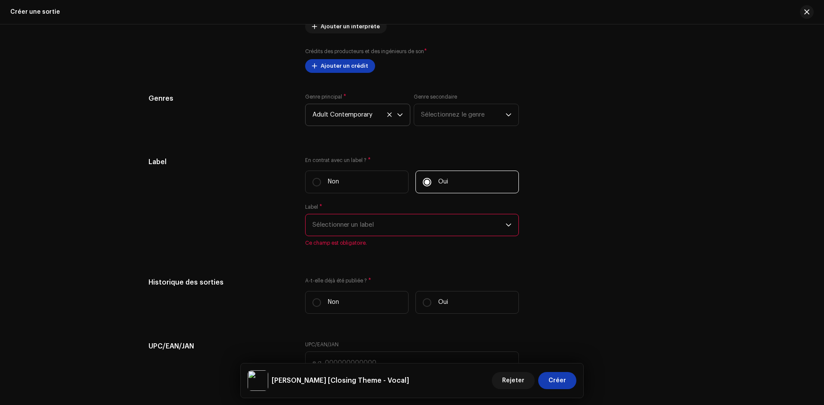
click at [399, 221] on span "Sélectionner un label" at bounding box center [408, 225] width 193 height 21
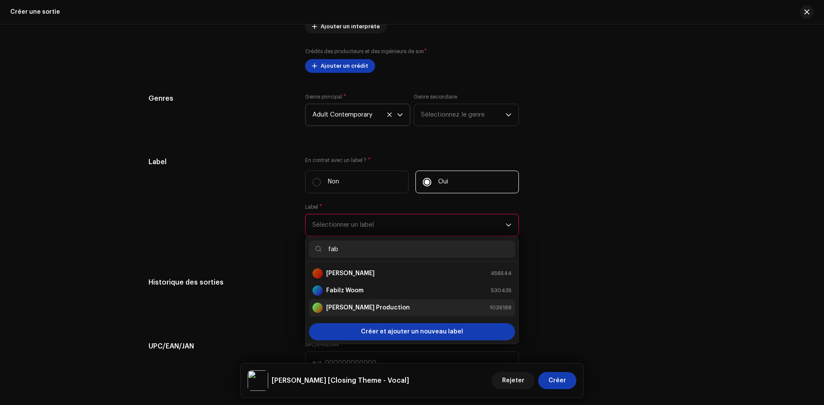
click at [421, 305] on div "Fabian Laumont Production 1036188" at bounding box center [411, 308] width 199 height 10
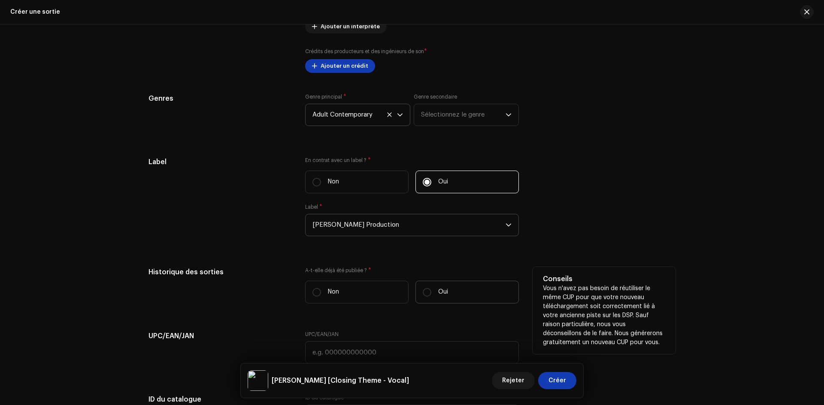
click at [440, 287] on label "Oui" at bounding box center [466, 292] width 103 height 23
click at [431, 288] on input "Oui" at bounding box center [427, 292] width 9 height 9
radio input "true"
click at [363, 287] on label "Non" at bounding box center [356, 292] width 103 height 23
click at [321, 288] on input "Non" at bounding box center [316, 292] width 9 height 9
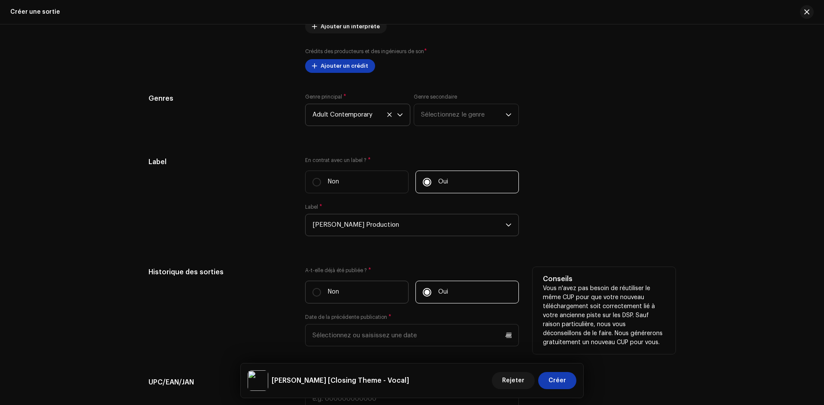
radio input "true"
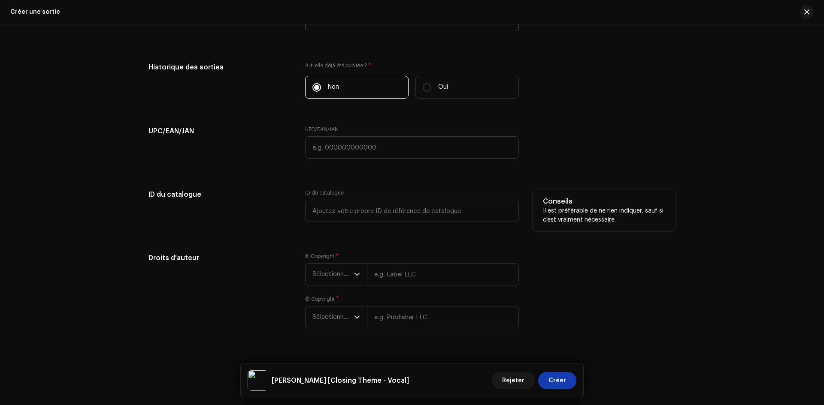
scroll to position [1294, 0]
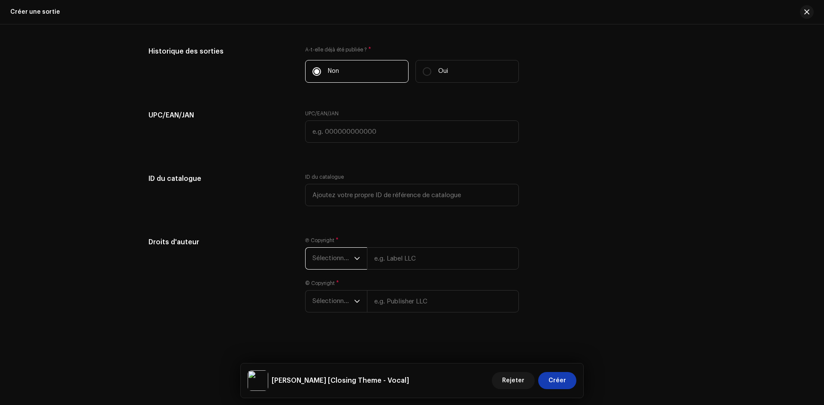
click at [316, 265] on span "Sélectionner une année" at bounding box center [333, 258] width 42 height 21
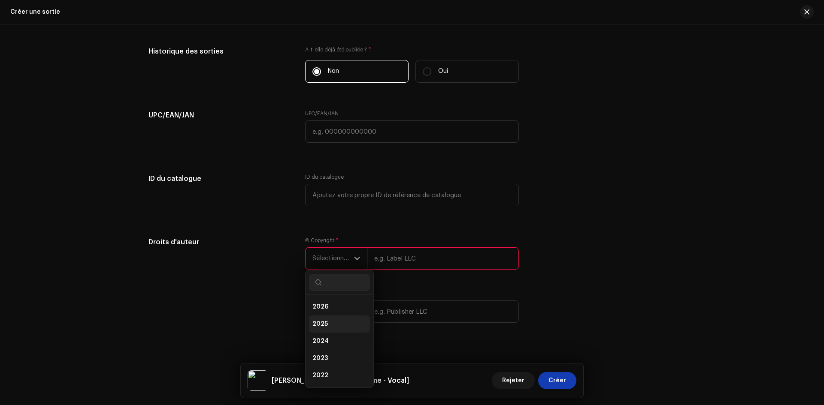
click at [332, 325] on li "2025" at bounding box center [339, 324] width 61 height 17
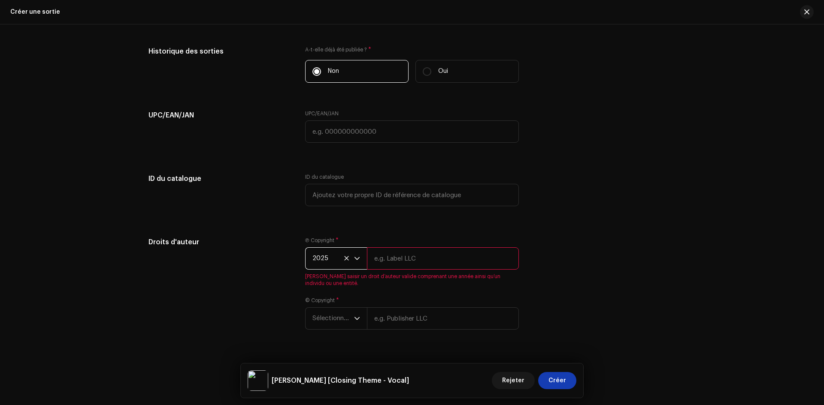
click at [405, 258] on input "text" at bounding box center [443, 259] width 152 height 22
click at [392, 257] on input "text" at bounding box center [443, 259] width 152 height 22
type input "[PERSON_NAME]"
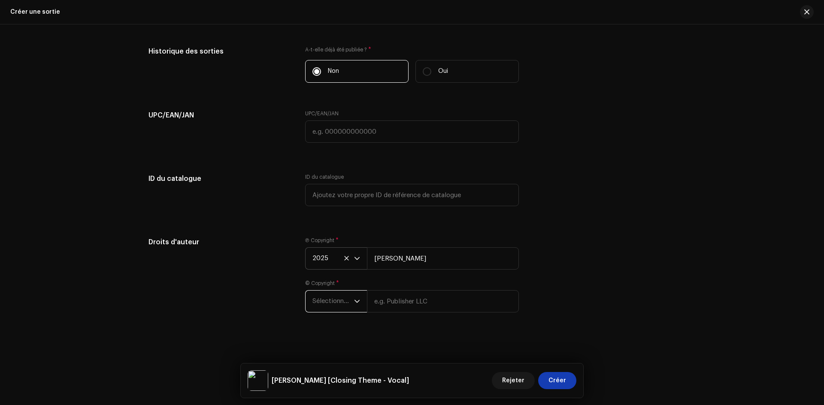
click at [347, 293] on span "Sélectionner une année" at bounding box center [333, 301] width 42 height 21
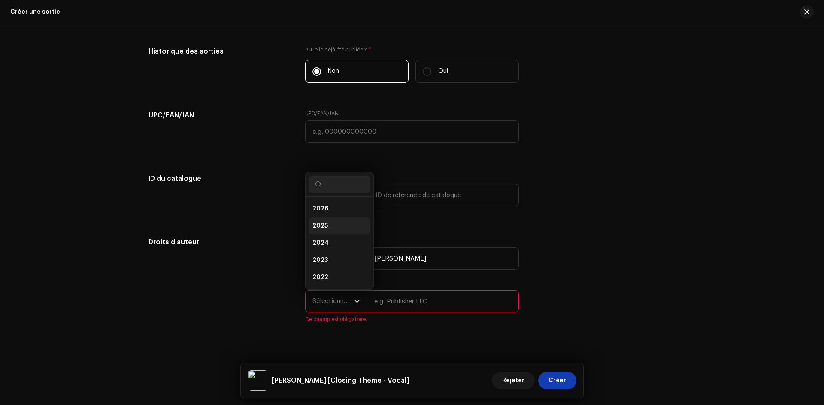
click at [330, 225] on li "2025" at bounding box center [339, 226] width 61 height 17
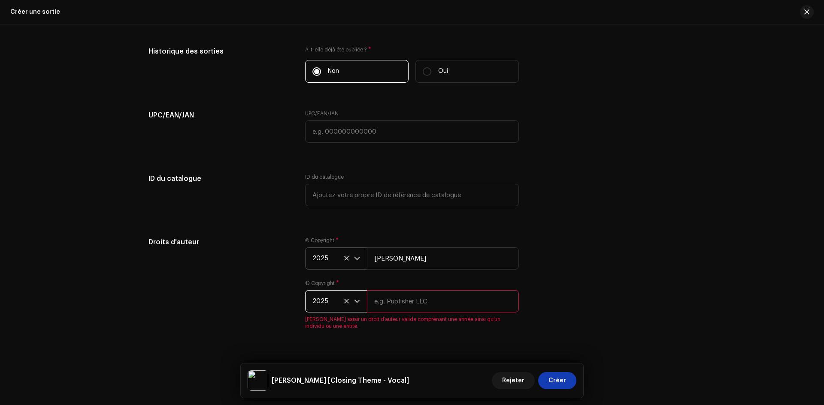
click at [417, 300] on input "text" at bounding box center [443, 301] width 152 height 22
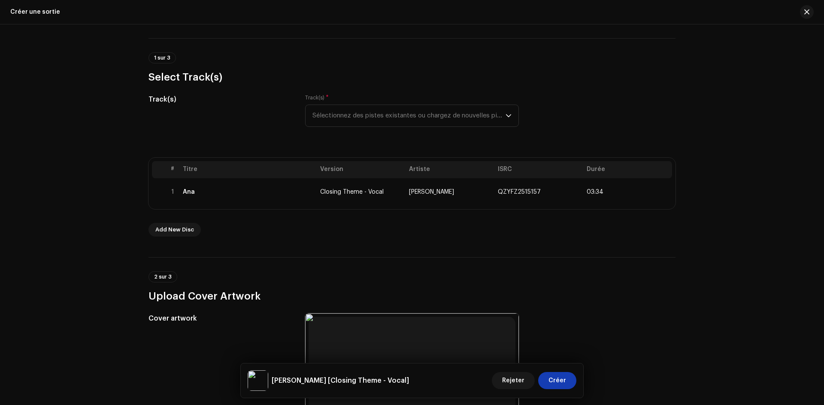
scroll to position [0, 0]
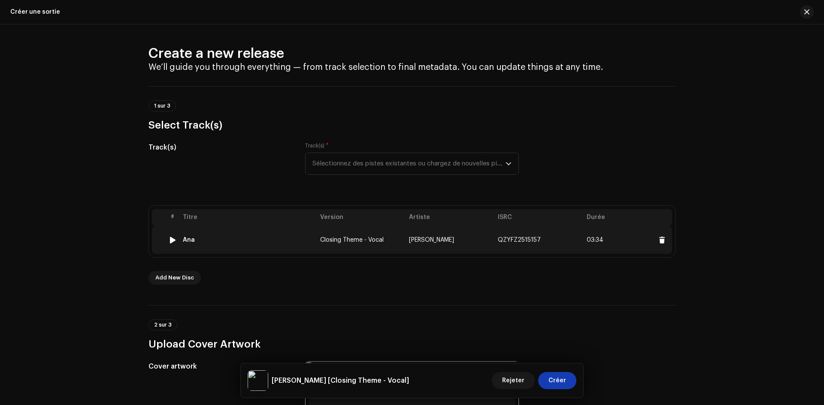
type input "[PERSON_NAME]"
click at [170, 239] on div at bounding box center [172, 240] width 6 height 7
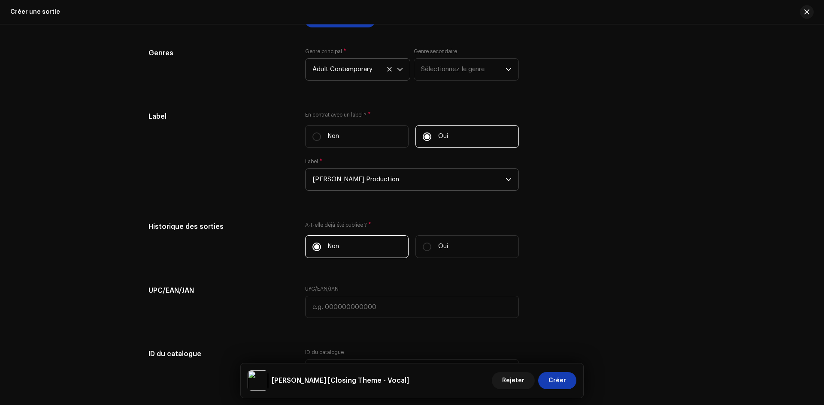
scroll to position [1294, 0]
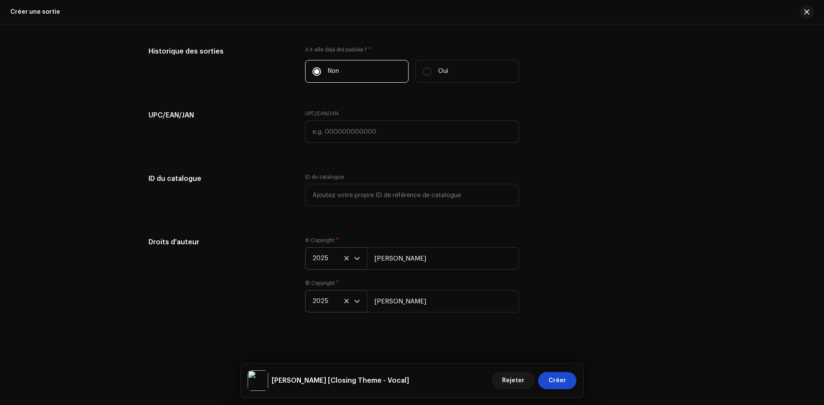
click at [565, 382] on span "Créer" at bounding box center [557, 380] width 18 height 17
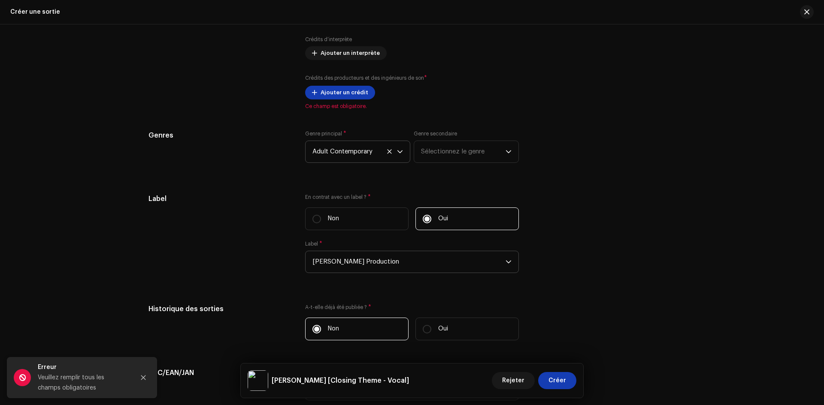
scroll to position [1014, 0]
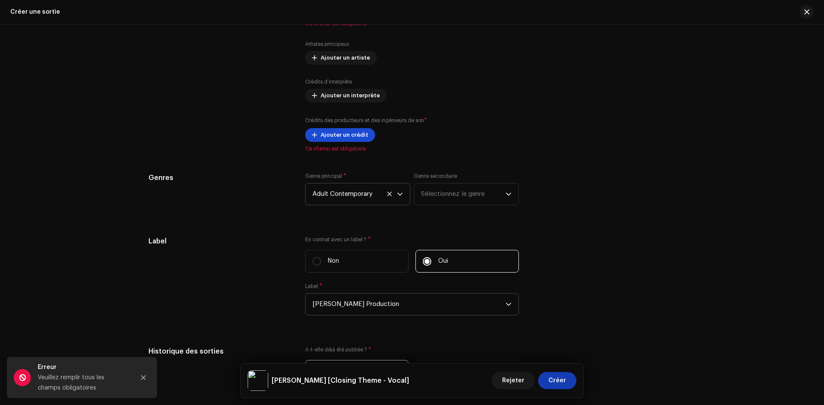
click at [339, 133] on span "Ajouter un crédit" at bounding box center [345, 135] width 48 height 17
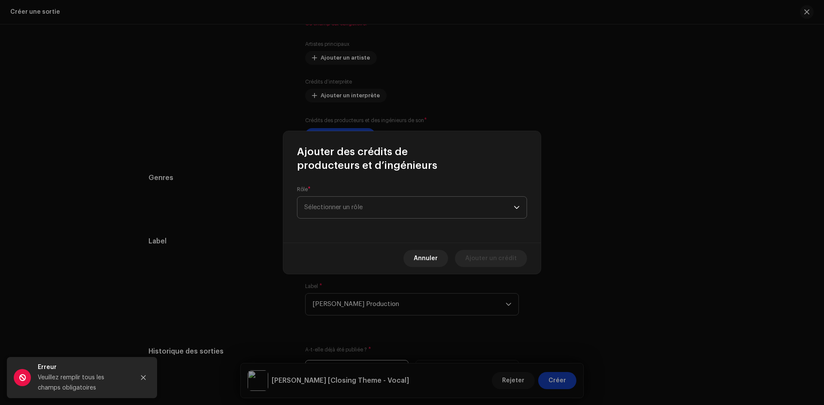
click at [358, 207] on span "Sélectionner un rôle" at bounding box center [408, 207] width 209 height 21
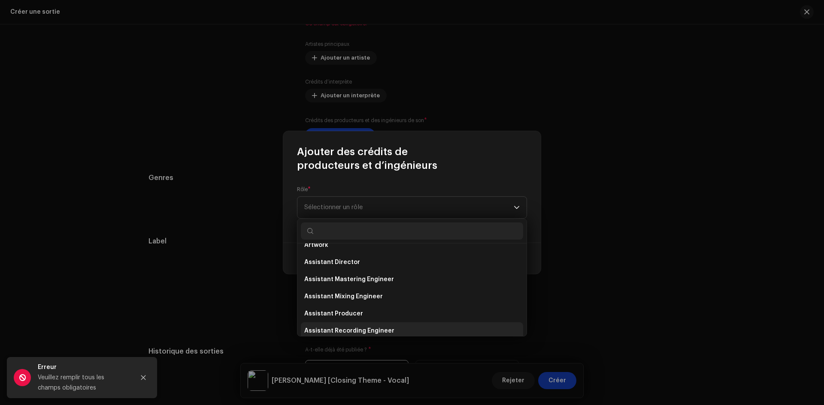
scroll to position [43, 0]
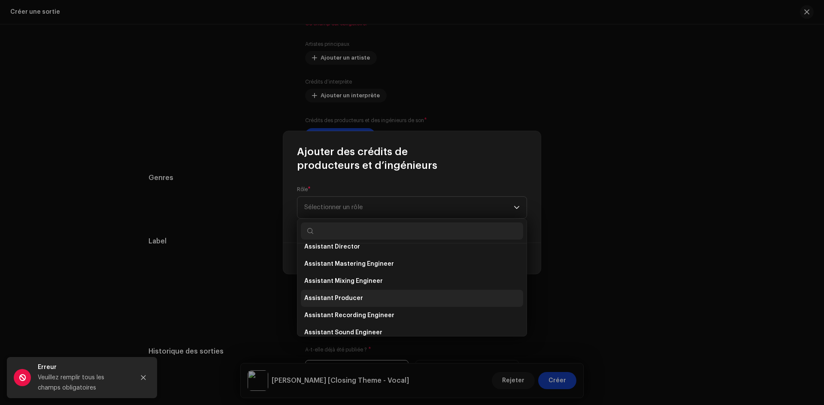
click at [369, 299] on li "Assistant Producer" at bounding box center [412, 298] width 222 height 17
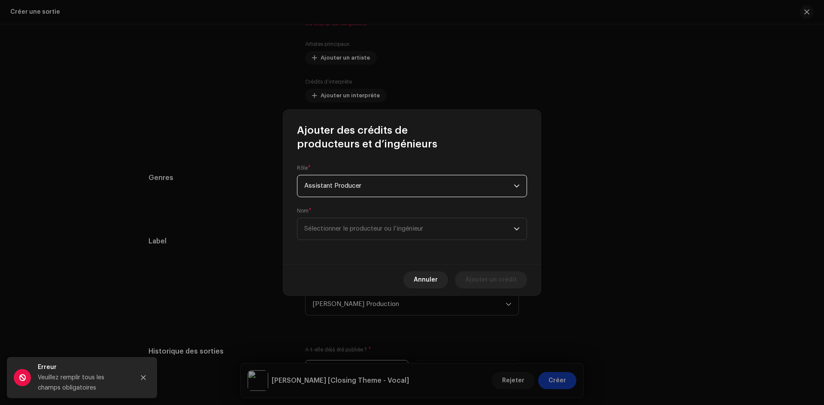
click at [368, 191] on span "Assistant Producer" at bounding box center [408, 185] width 209 height 21
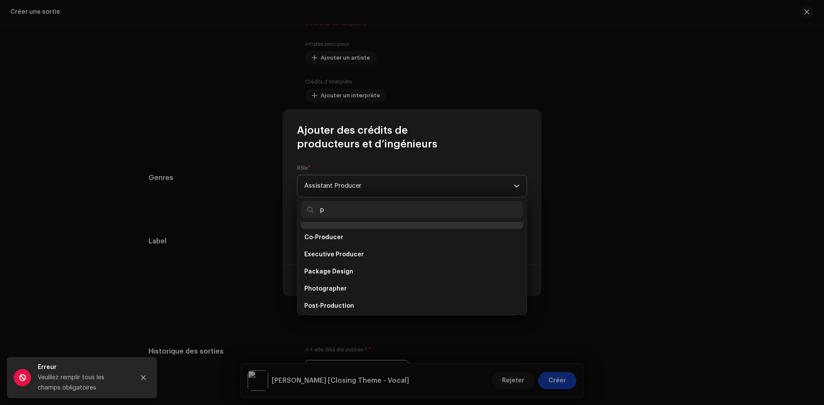
scroll to position [0, 0]
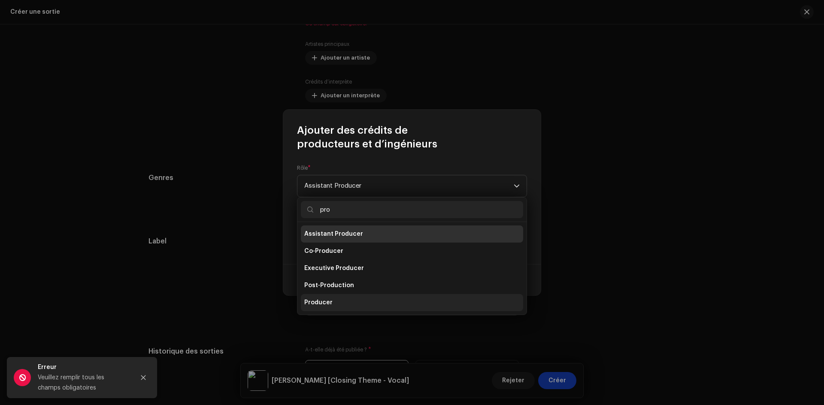
type input "pro"
click at [338, 302] on li "Producer" at bounding box center [412, 302] width 222 height 17
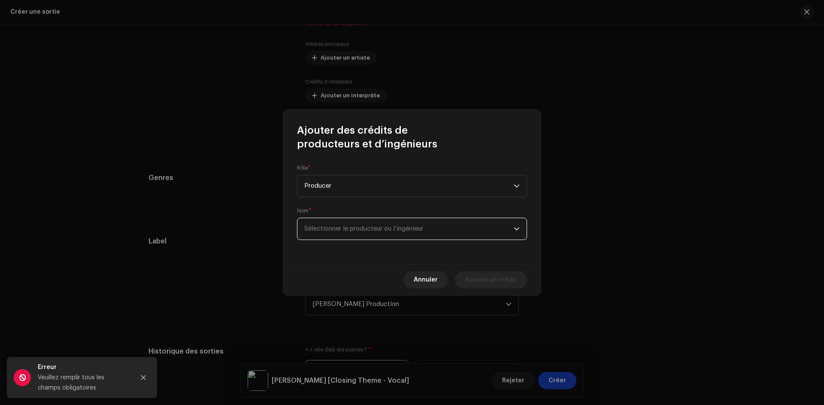
click at [391, 229] on span "Sélectionner le producteur ou l’ingénieur" at bounding box center [363, 229] width 119 height 6
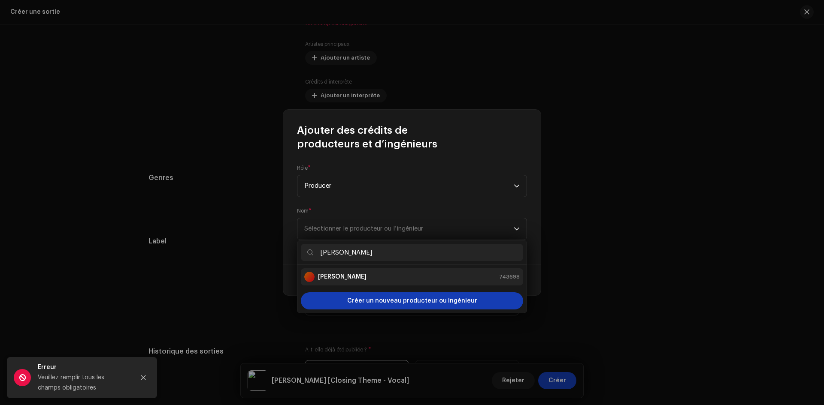
type input "fabian"
click at [333, 279] on strong "[PERSON_NAME]" at bounding box center [342, 277] width 48 height 9
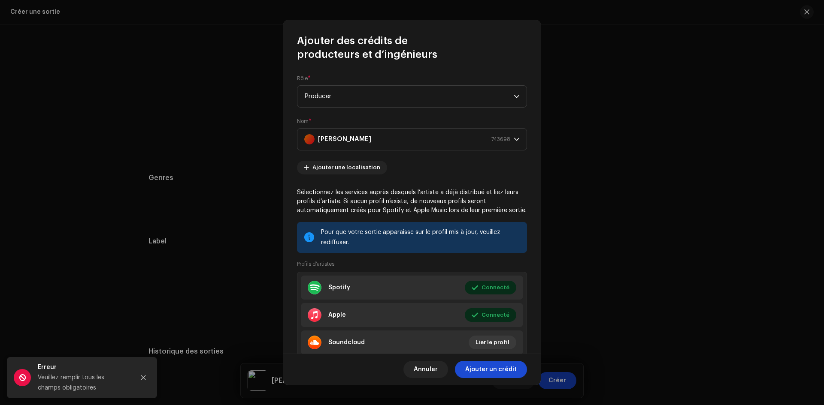
click at [512, 369] on span "Ajouter un crédit" at bounding box center [490, 369] width 51 height 17
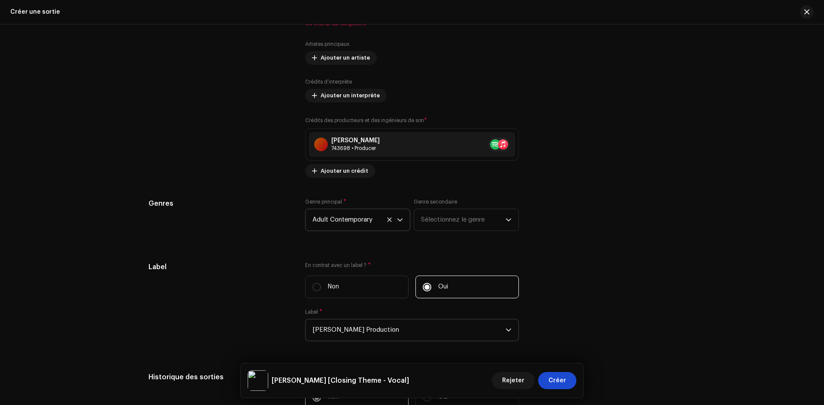
click at [566, 381] on button "Créer" at bounding box center [557, 380] width 38 height 17
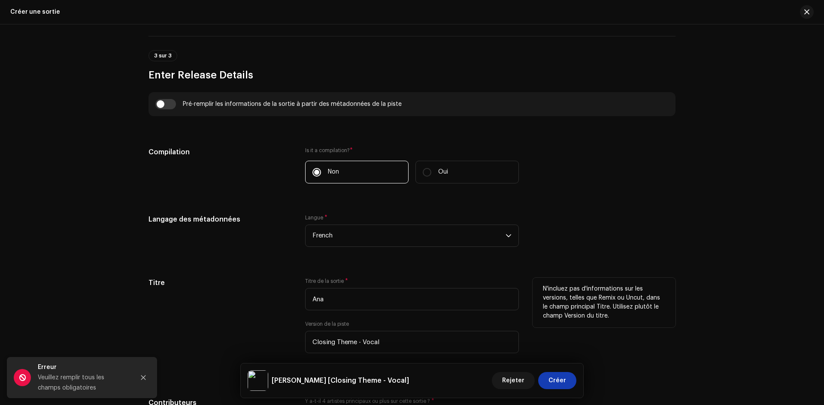
scroll to position [482, 0]
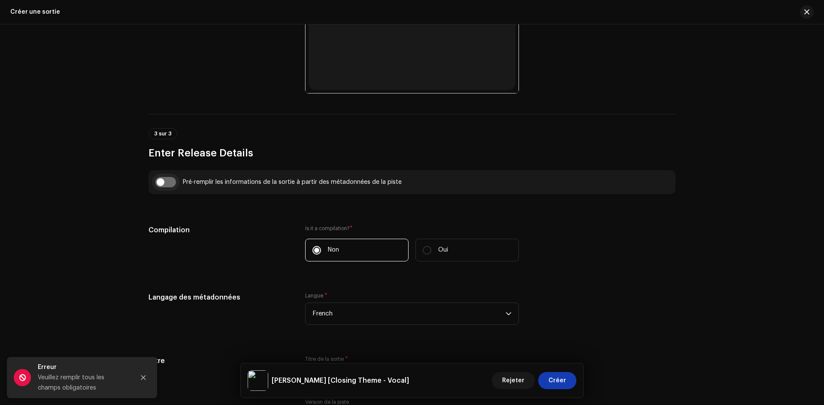
click at [170, 184] on input "checkbox" at bounding box center [165, 182] width 21 height 10
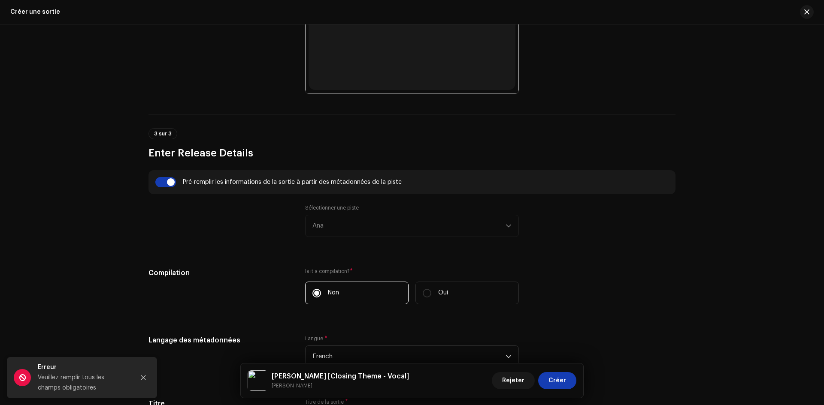
click at [357, 223] on div "Sélectionner une piste Ana" at bounding box center [412, 221] width 214 height 33
click at [165, 178] on input "checkbox" at bounding box center [165, 182] width 21 height 10
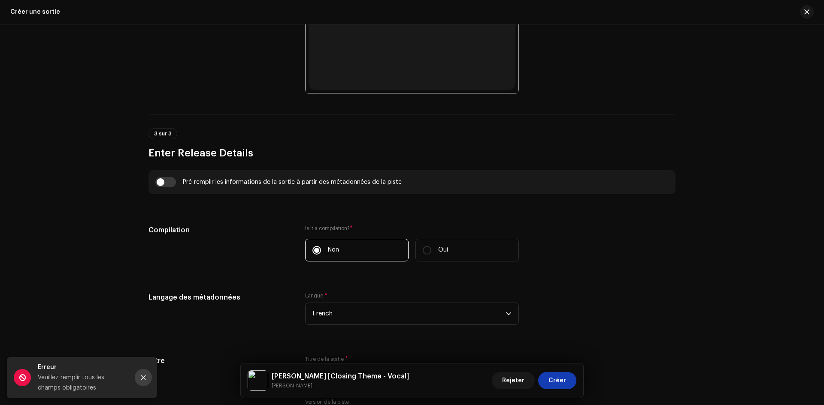
click at [141, 380] on icon "Close" at bounding box center [143, 378] width 5 height 5
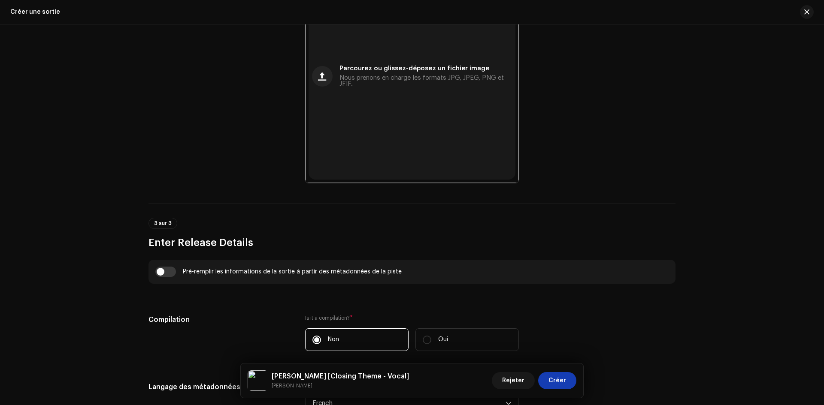
scroll to position [439, 0]
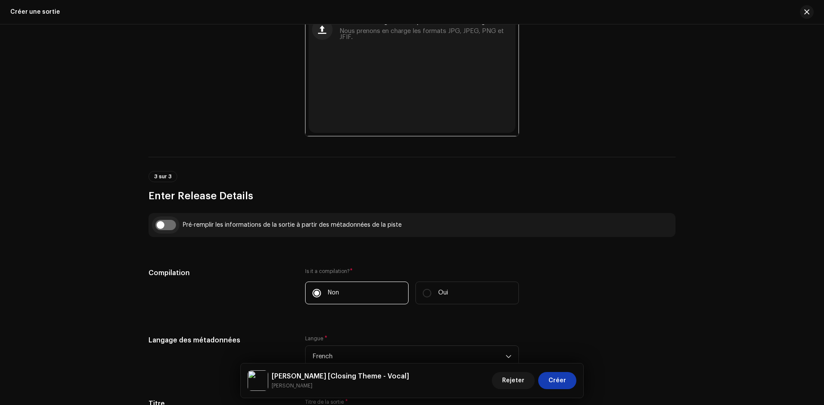
click at [163, 224] on input "checkbox" at bounding box center [165, 225] width 21 height 10
checkbox input "true"
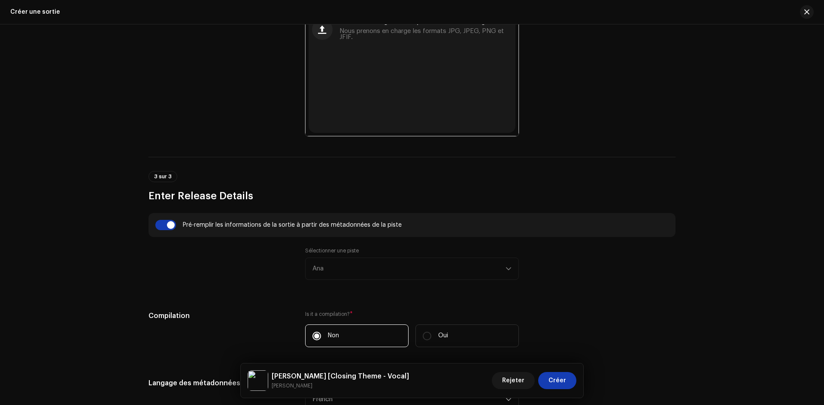
drag, startPoint x: 322, startPoint y: 262, endPoint x: 324, endPoint y: 270, distance: 8.8
click at [322, 262] on div "Sélectionner une piste Ana" at bounding box center [412, 264] width 214 height 33
click at [324, 272] on div "Sélectionner une piste Ana" at bounding box center [412, 264] width 214 height 33
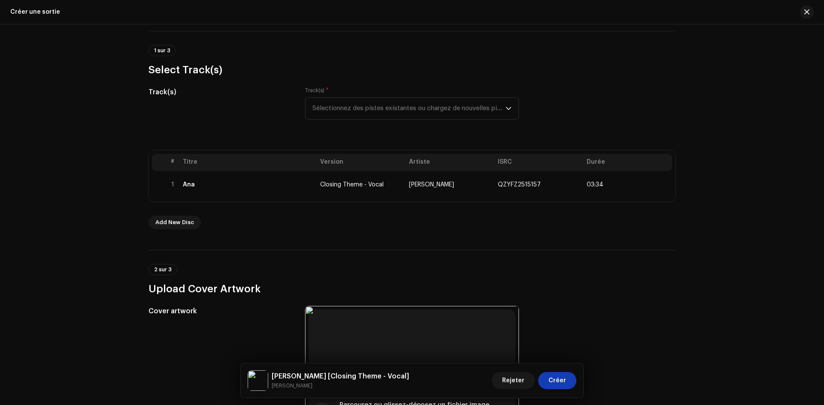
scroll to position [52, 0]
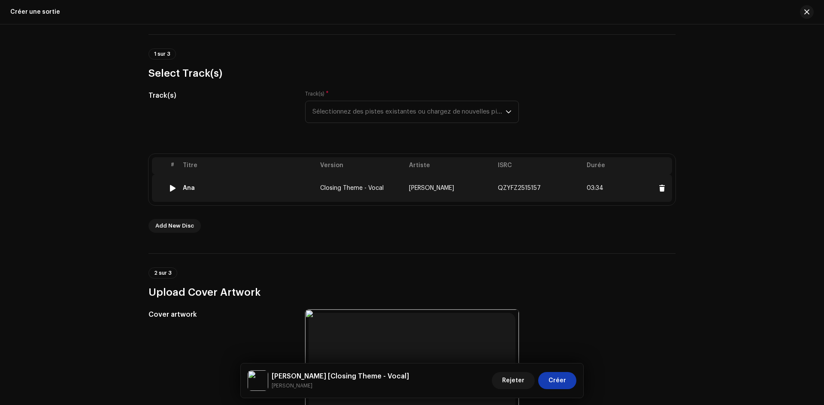
click at [173, 189] on div at bounding box center [172, 188] width 6 height 7
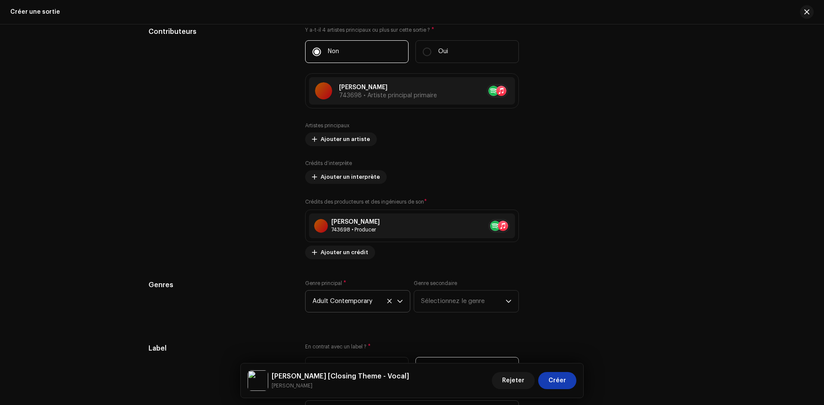
scroll to position [1082, 0]
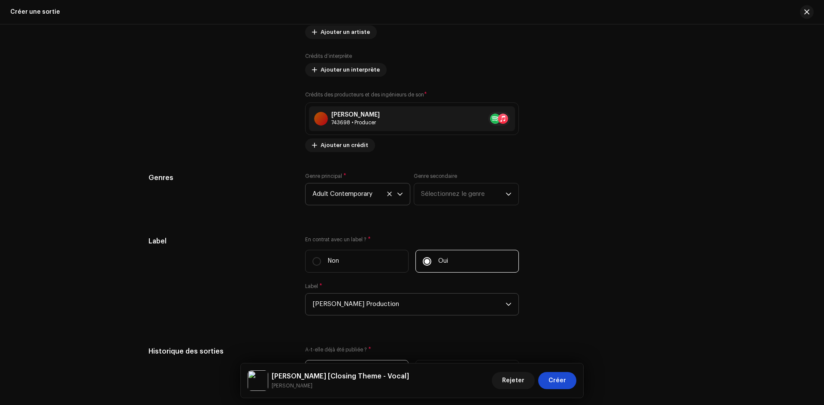
click at [551, 379] on span "Créer" at bounding box center [557, 380] width 18 height 17
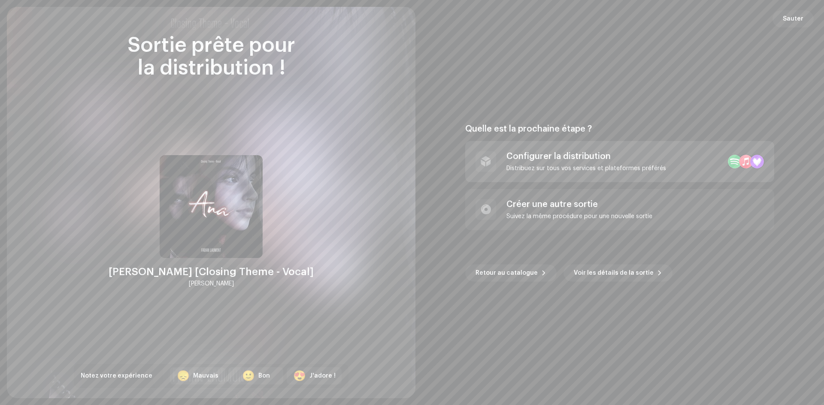
click at [544, 163] on div "Configurer la distribution Distribuez sur tous vos services et plateformes préf…" at bounding box center [586, 161] width 160 height 21
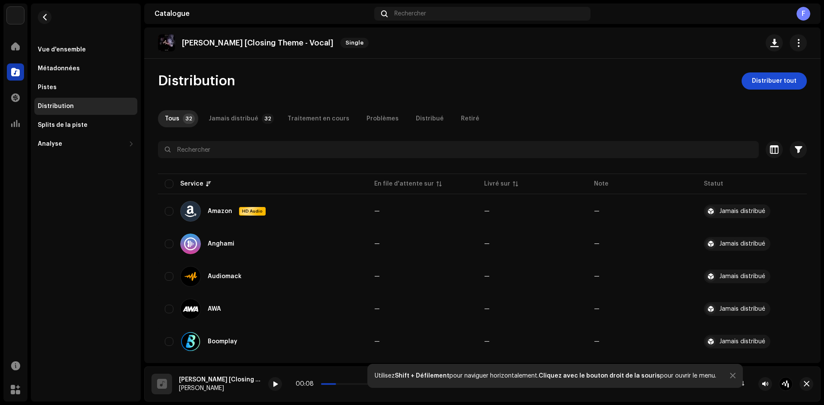
click at [761, 79] on span "Distribuer tout" at bounding box center [774, 81] width 45 height 17
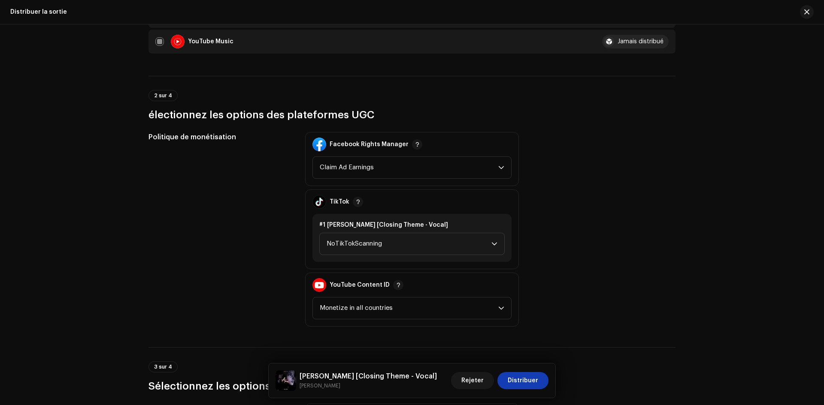
scroll to position [944, 0]
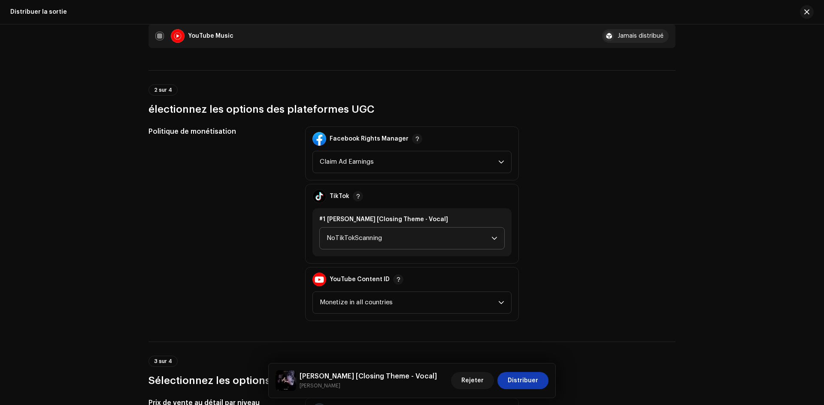
click at [431, 237] on span "NoTikTokScanning" at bounding box center [409, 238] width 165 height 21
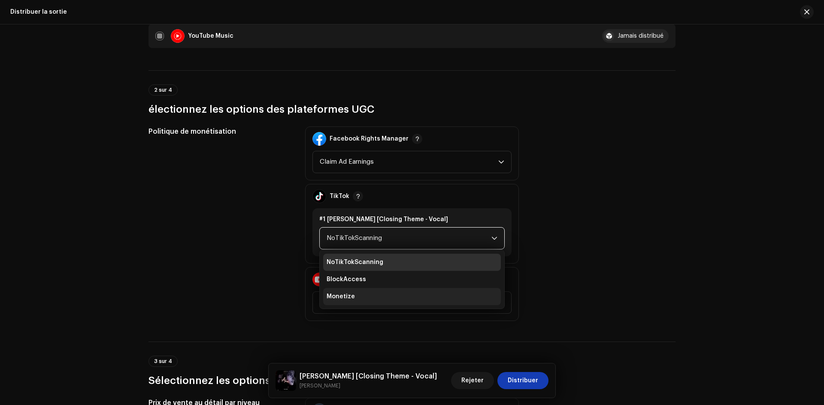
click at [366, 291] on li "Monetize" at bounding box center [412, 296] width 178 height 17
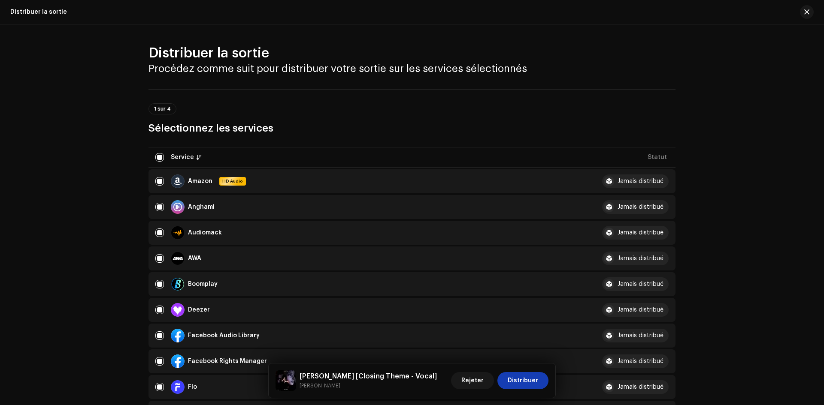
scroll to position [0, 0]
click at [524, 381] on span "Distribuer" at bounding box center [523, 380] width 30 height 17
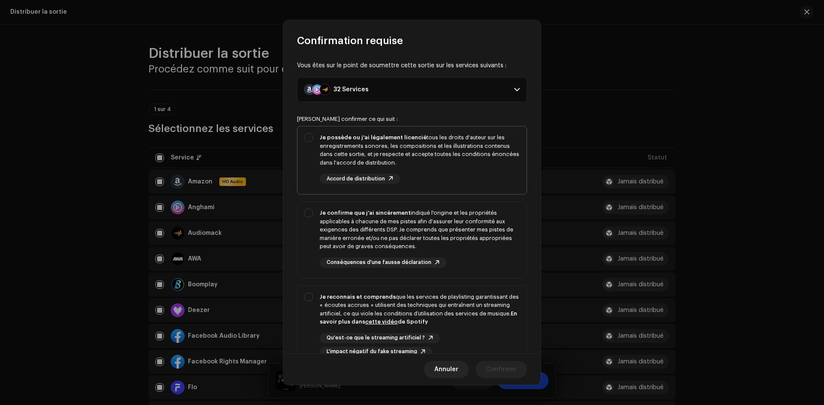
click at [394, 142] on div "Je possède ou j'ai légalement licencié tous les droits d'auteur sur les enregis…" at bounding box center [420, 149] width 200 height 33
checkbox input "true"
click at [407, 238] on div "Je confirme que j'ai sincèrement indiqué l'origine et les propriétés applicable…" at bounding box center [420, 230] width 200 height 42
checkbox input "true"
click at [451, 297] on div "Je reconnais et comprends que les services de playlisting garantissant des « éc…" at bounding box center [420, 309] width 200 height 33
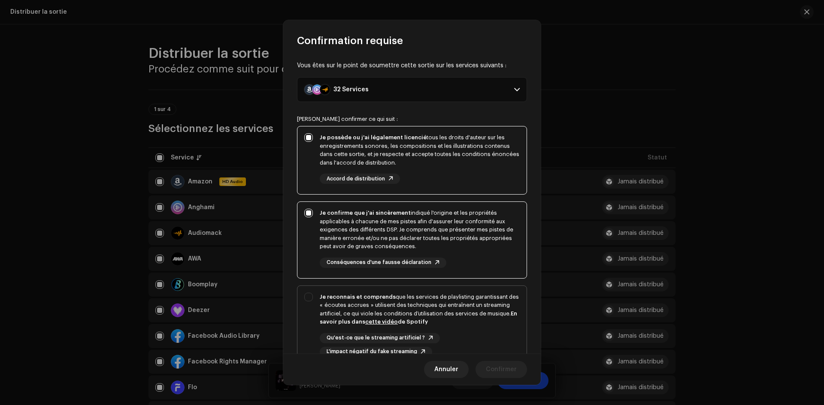
checkbox input "true"
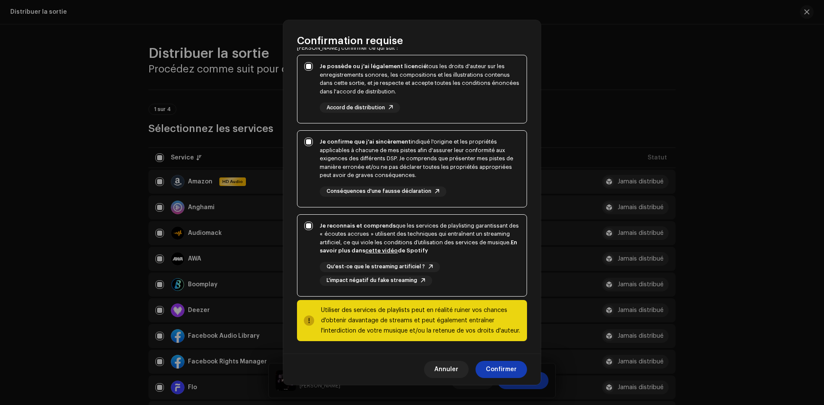
scroll to position [73, 0]
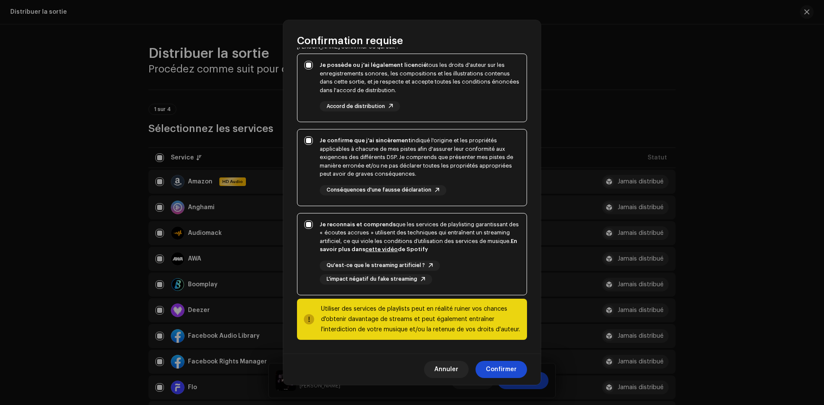
click at [514, 366] on span "Confirmer" at bounding box center [501, 369] width 31 height 17
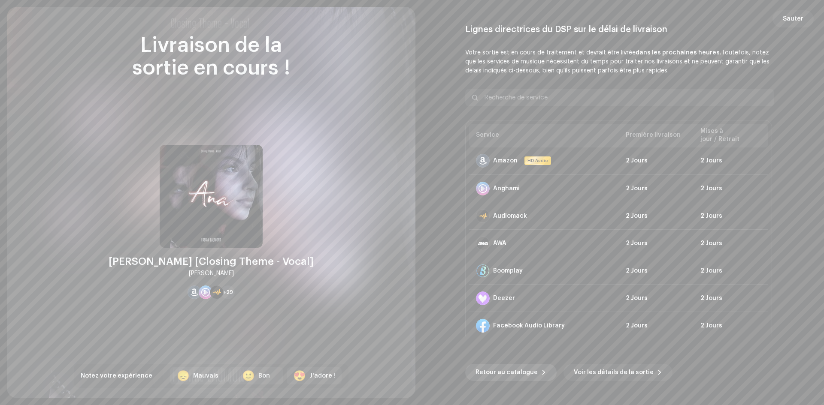
click at [518, 379] on span "Retour au catalogue" at bounding box center [506, 372] width 62 height 17
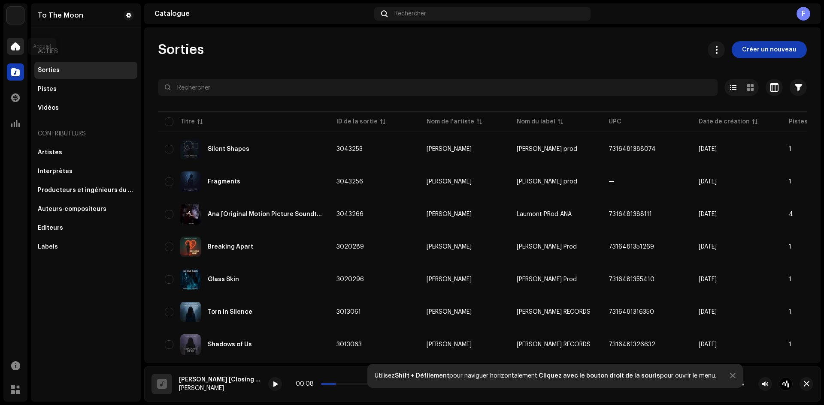
click at [20, 50] on div at bounding box center [15, 46] width 17 height 17
